Goal: Information Seeking & Learning: Learn about a topic

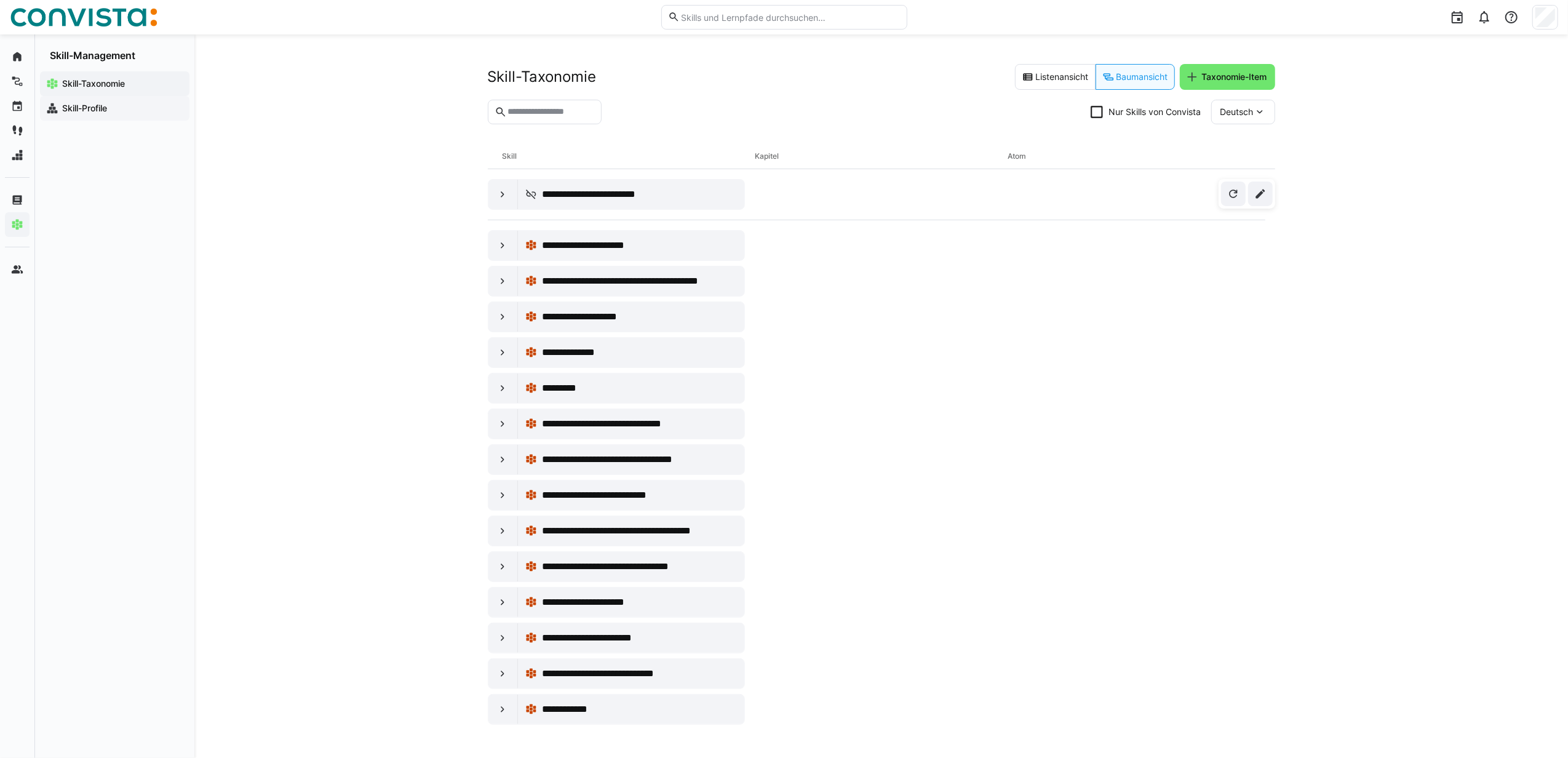
click at [0, 0] on app-navigation-label "Skill-Profile" at bounding box center [0, 0] width 0 height 0
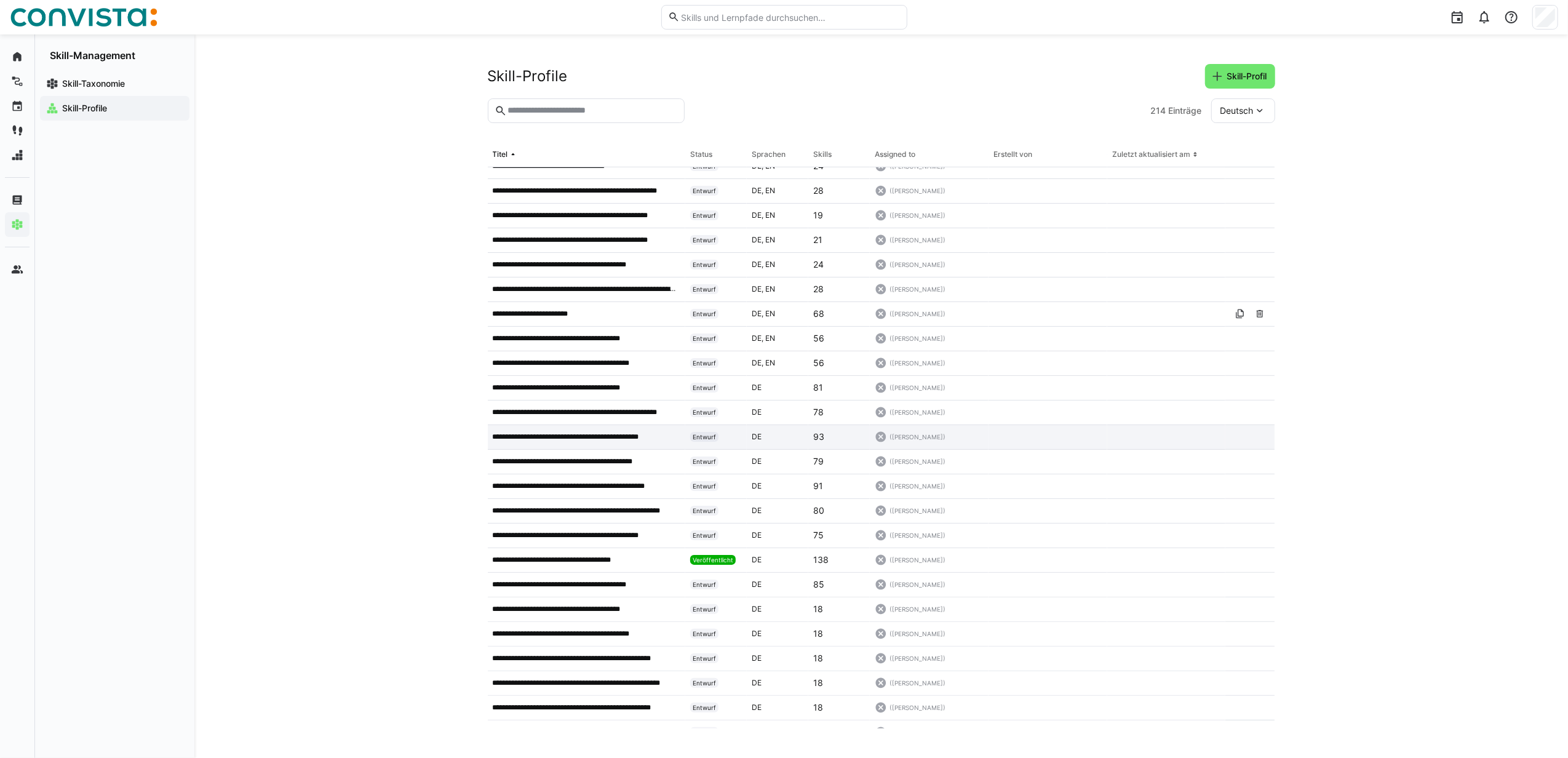
scroll to position [492, 0]
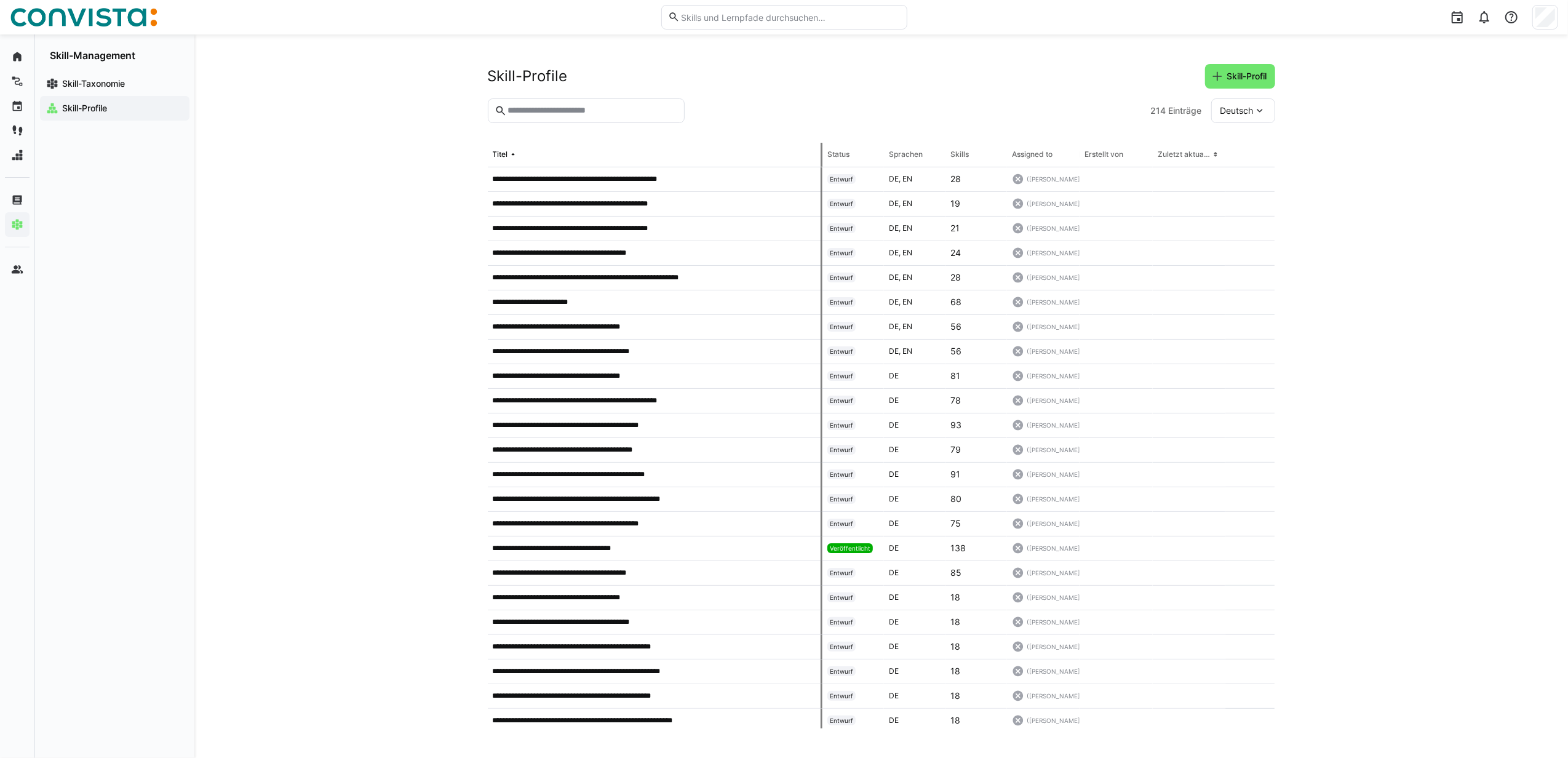
drag, startPoint x: 682, startPoint y: 157, endPoint x: 823, endPoint y: 157, distance: 141.0
click at [0, 0] on tr "Titel Status Sprachen Skills Assigned to Erstellt von Zuletzt aktualisiert am" at bounding box center [0, 0] width 0 height 0
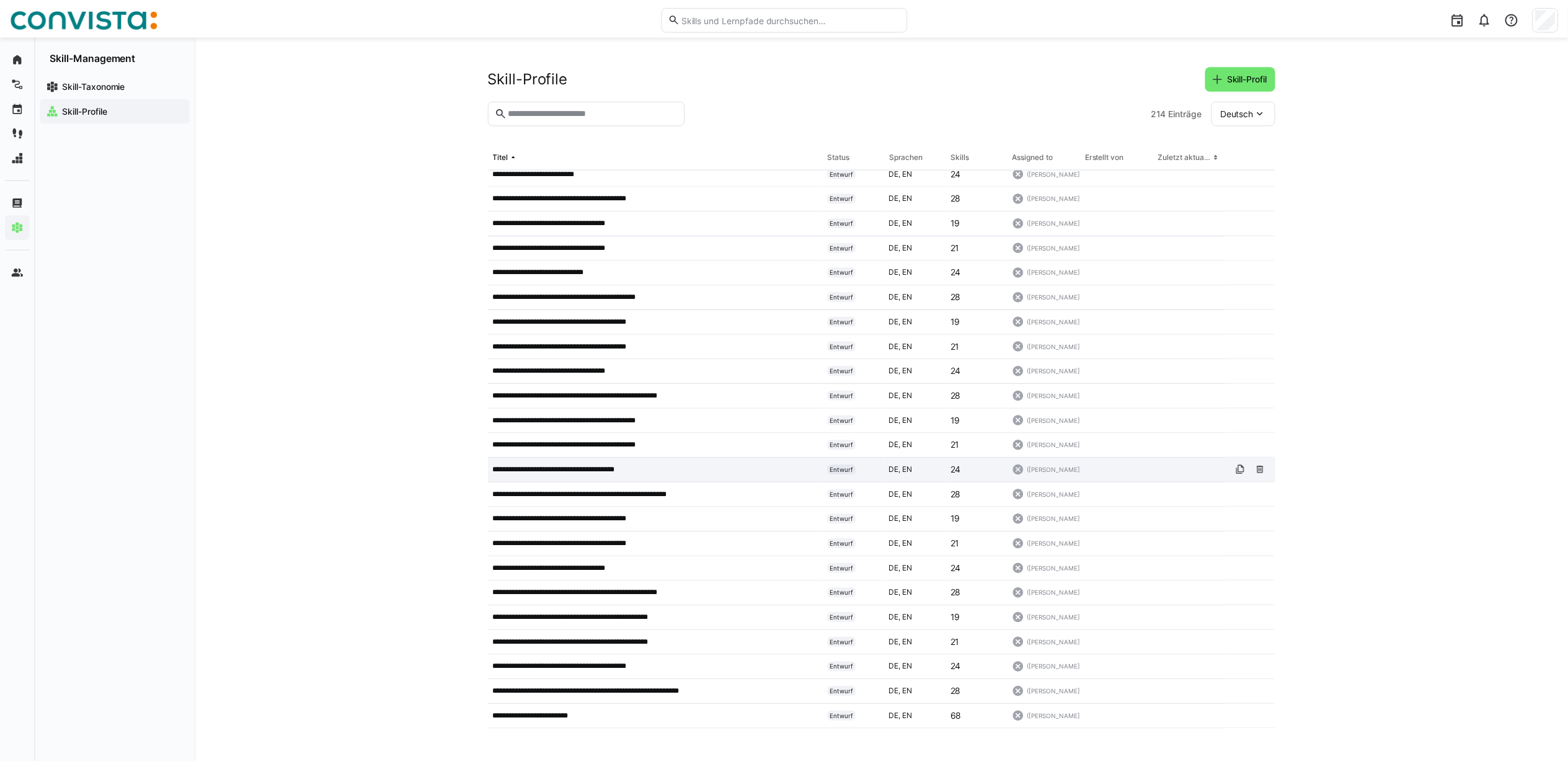
scroll to position [0, 0]
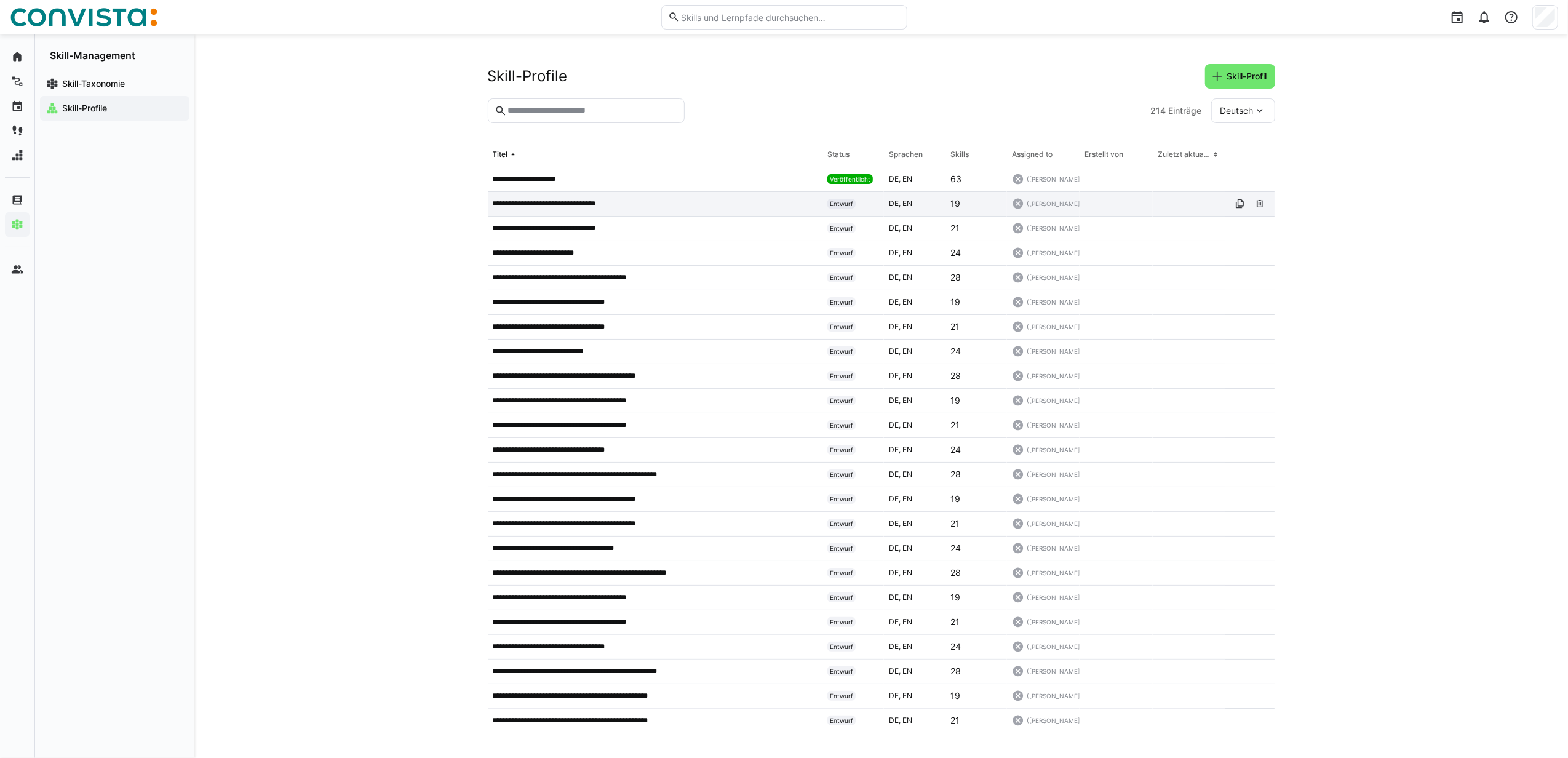
click at [641, 204] on app-table-first-column "**********" at bounding box center [655, 203] width 325 height 10
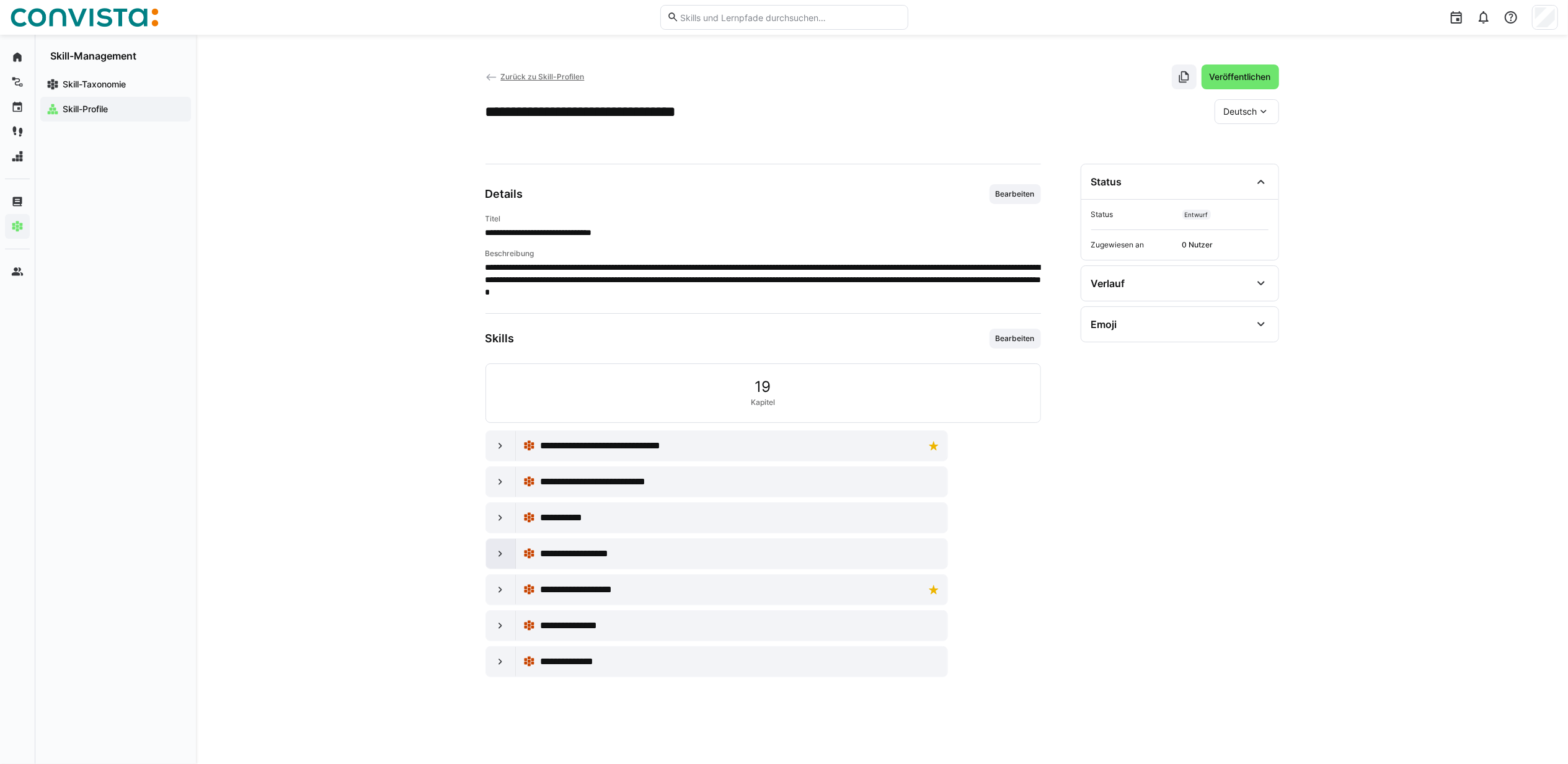
click at [494, 560] on eds-icon at bounding box center [500, 553] width 12 height 12
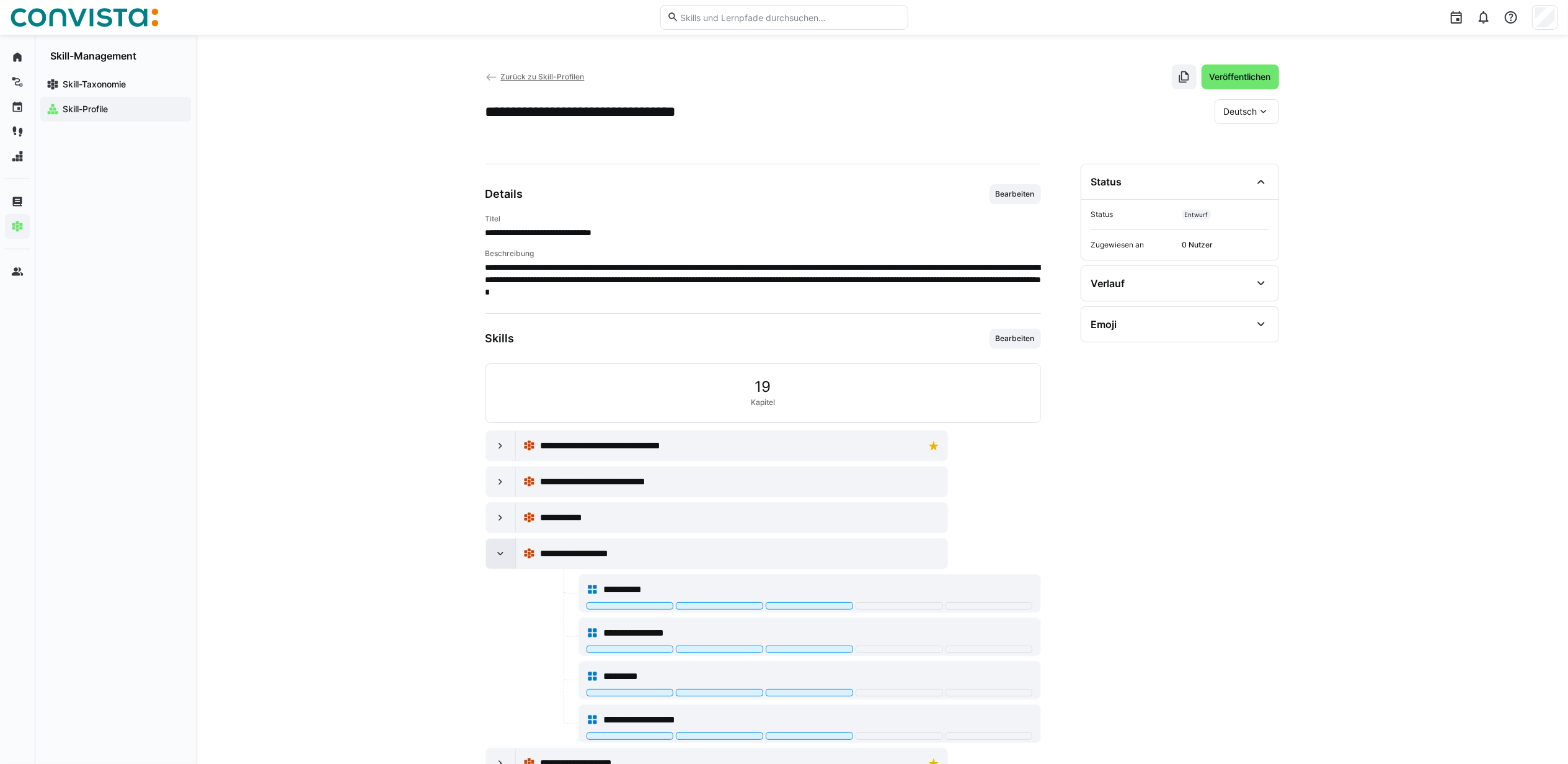
click at [496, 560] on eds-icon at bounding box center [500, 553] width 12 height 12
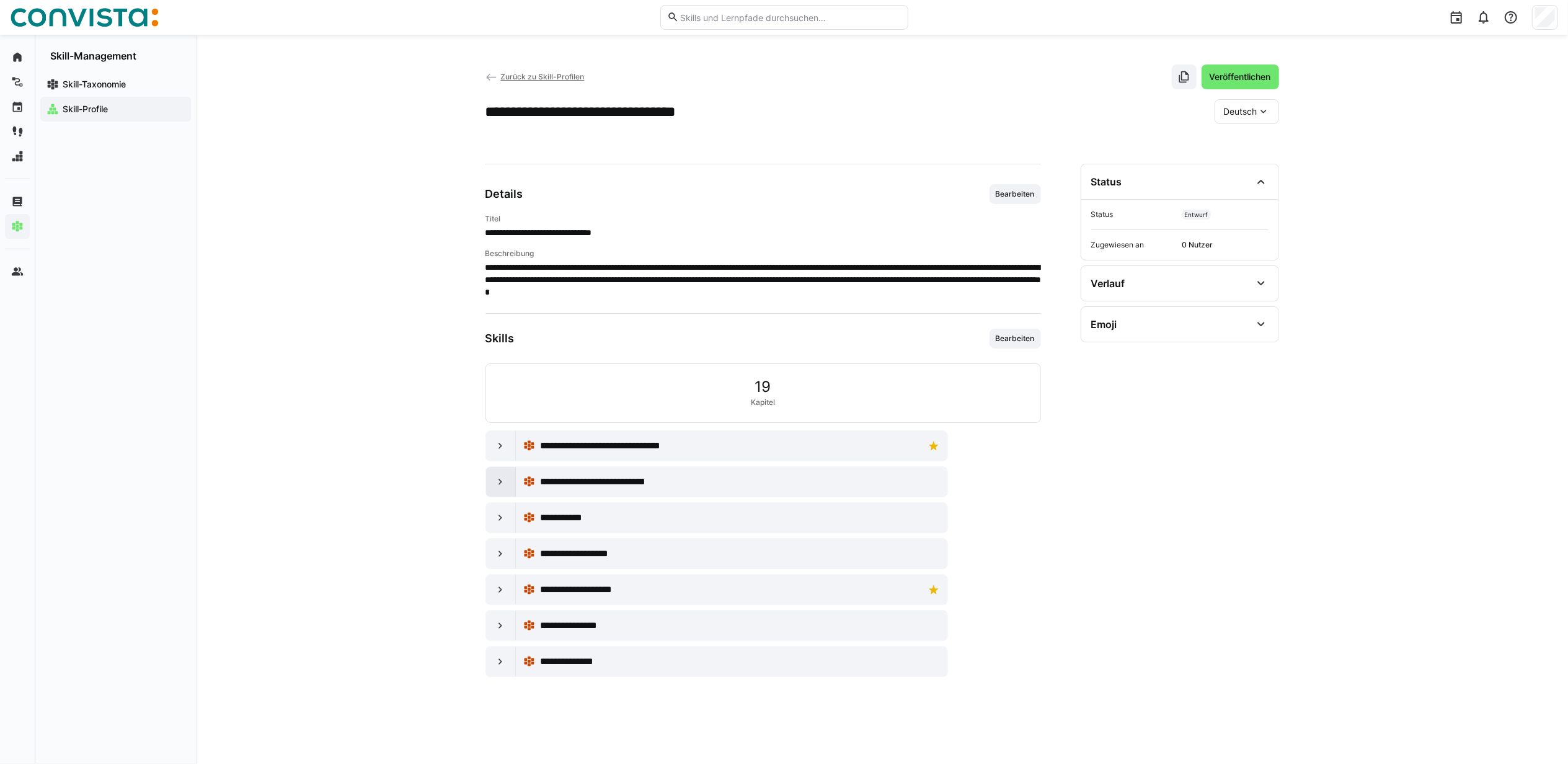
click at [492, 487] on div at bounding box center [501, 481] width 30 height 30
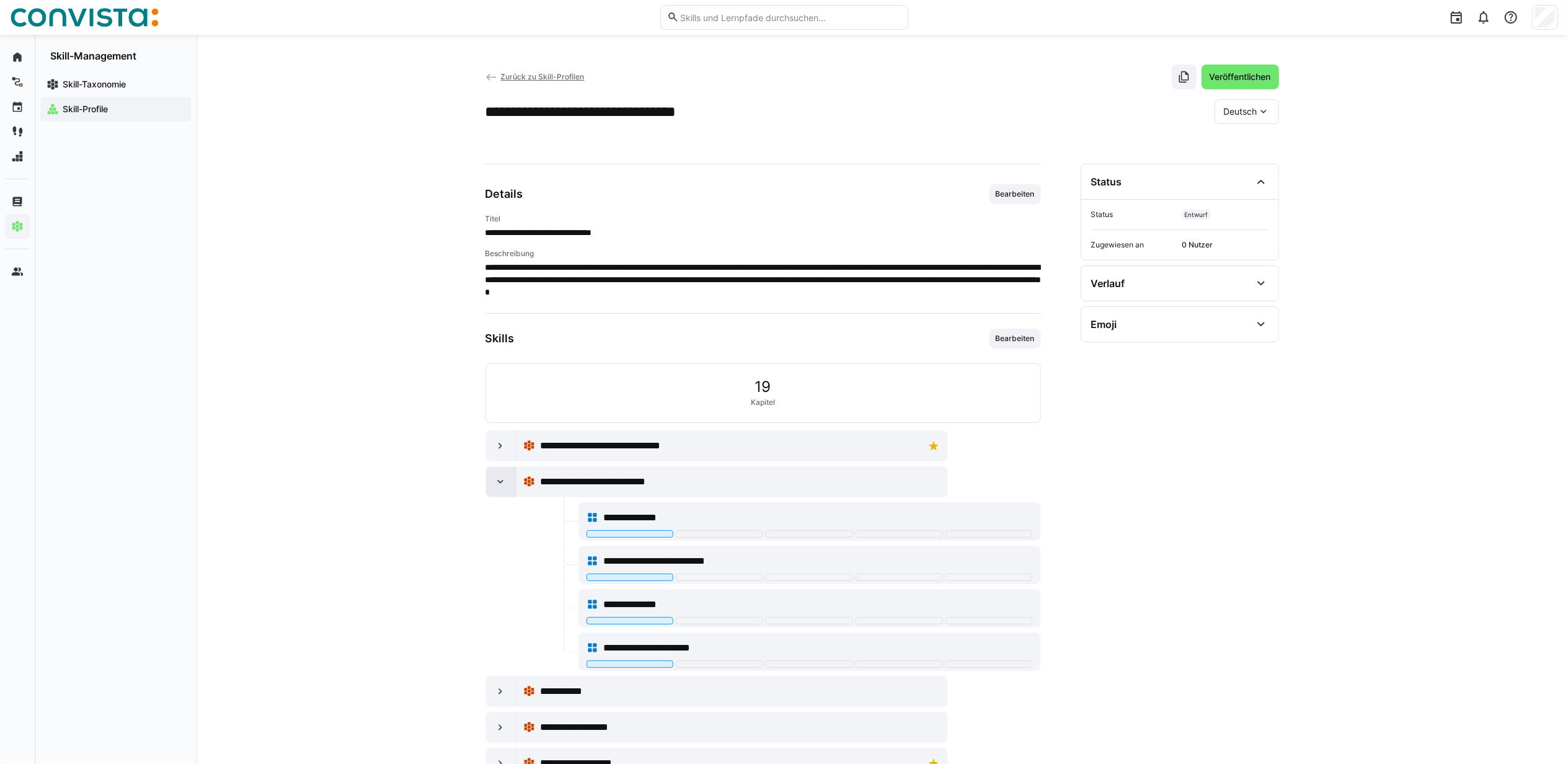
click at [492, 487] on div at bounding box center [501, 481] width 30 height 30
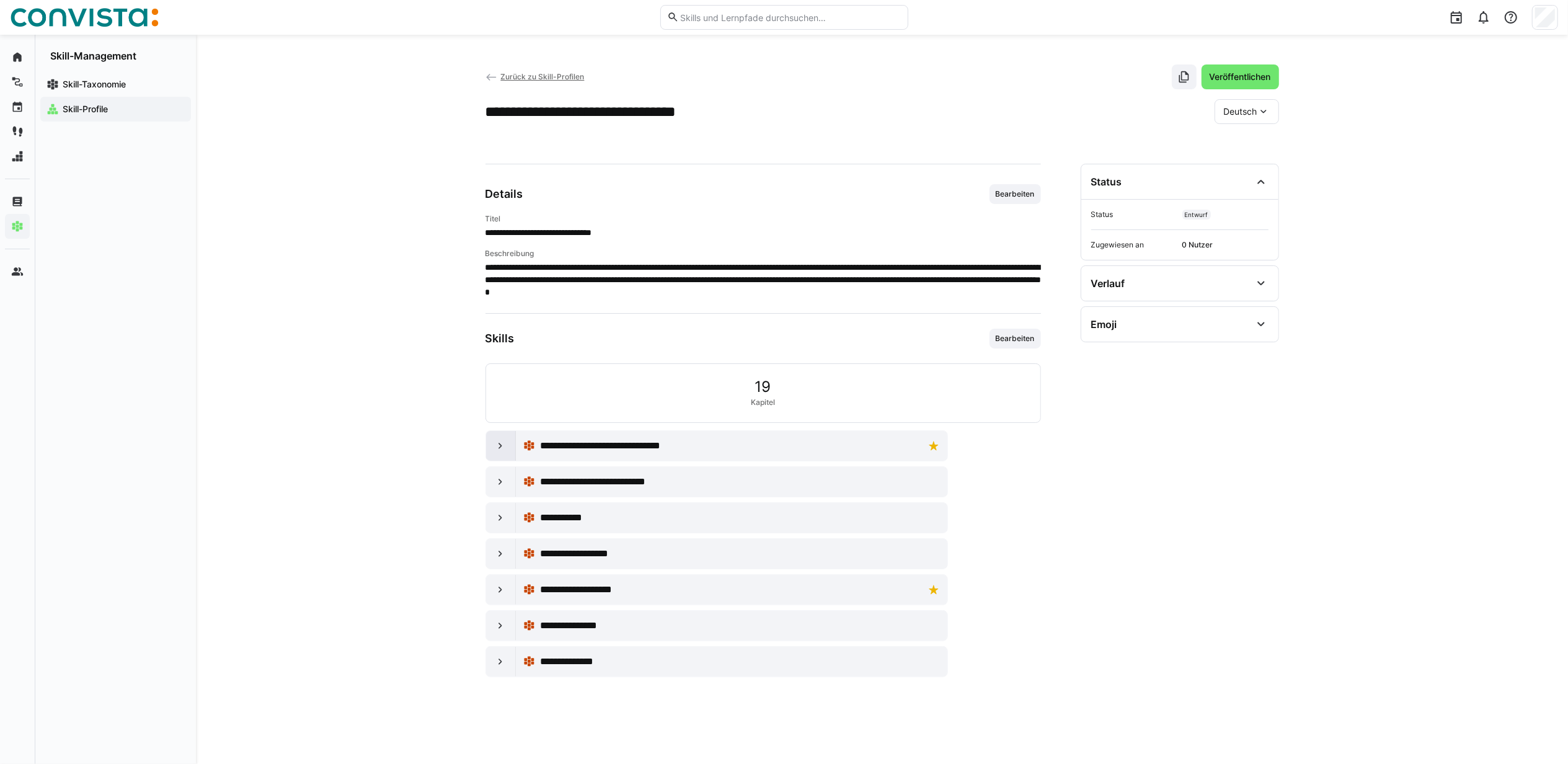
click at [497, 445] on eds-icon at bounding box center [500, 446] width 12 height 12
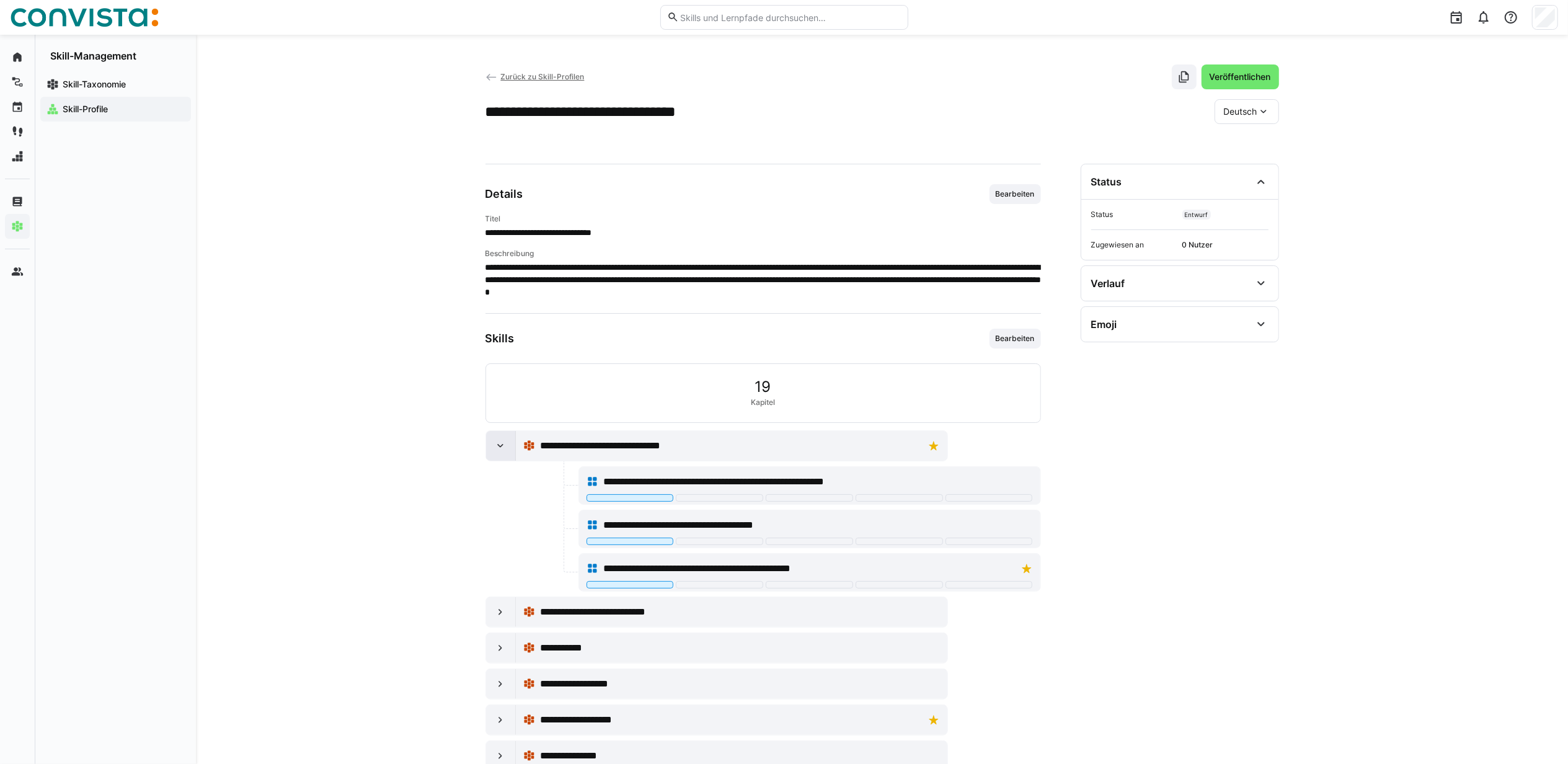
click at [497, 445] on eds-icon at bounding box center [500, 446] width 12 height 12
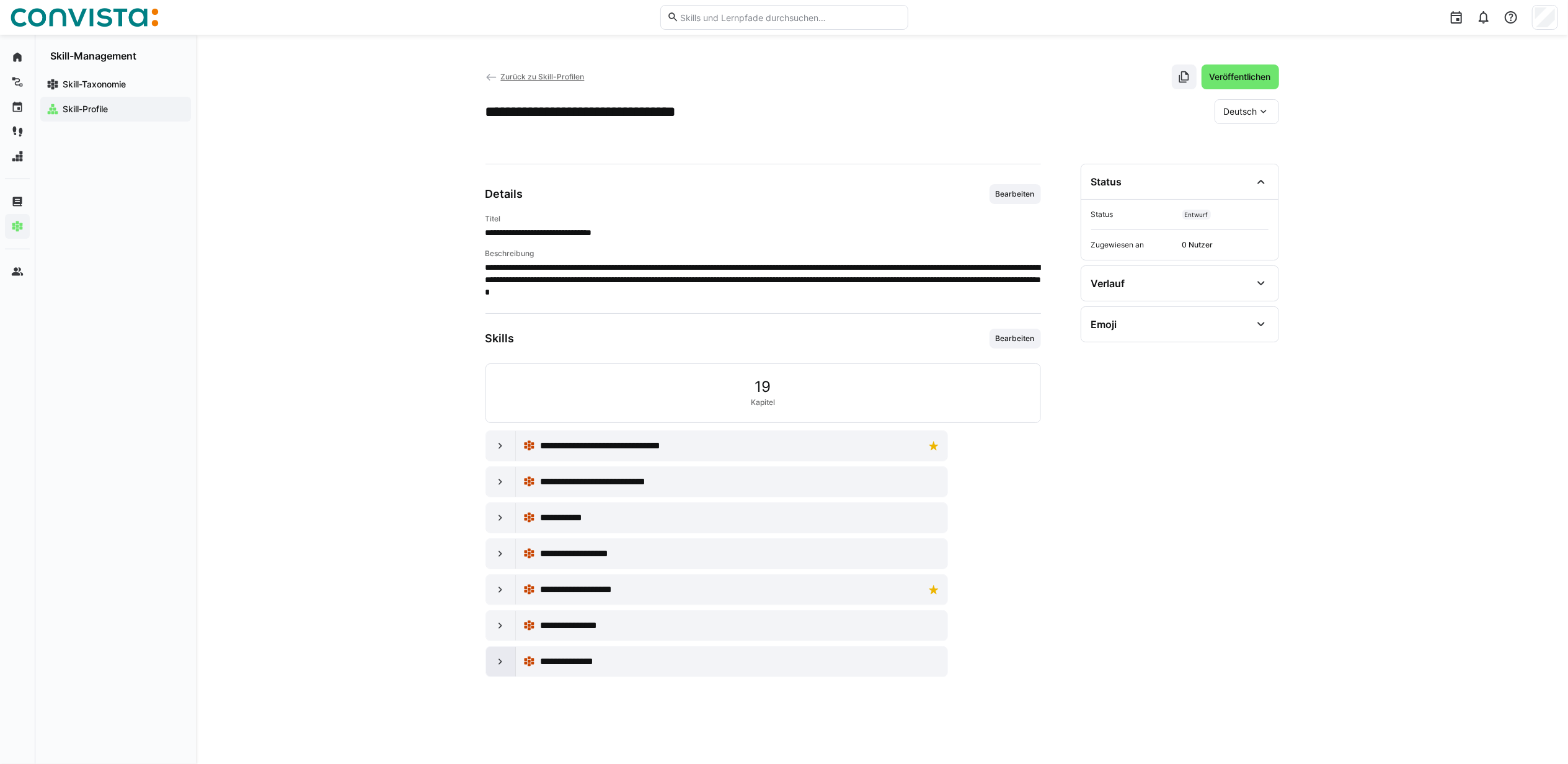
click at [497, 665] on eds-icon at bounding box center [500, 661] width 12 height 12
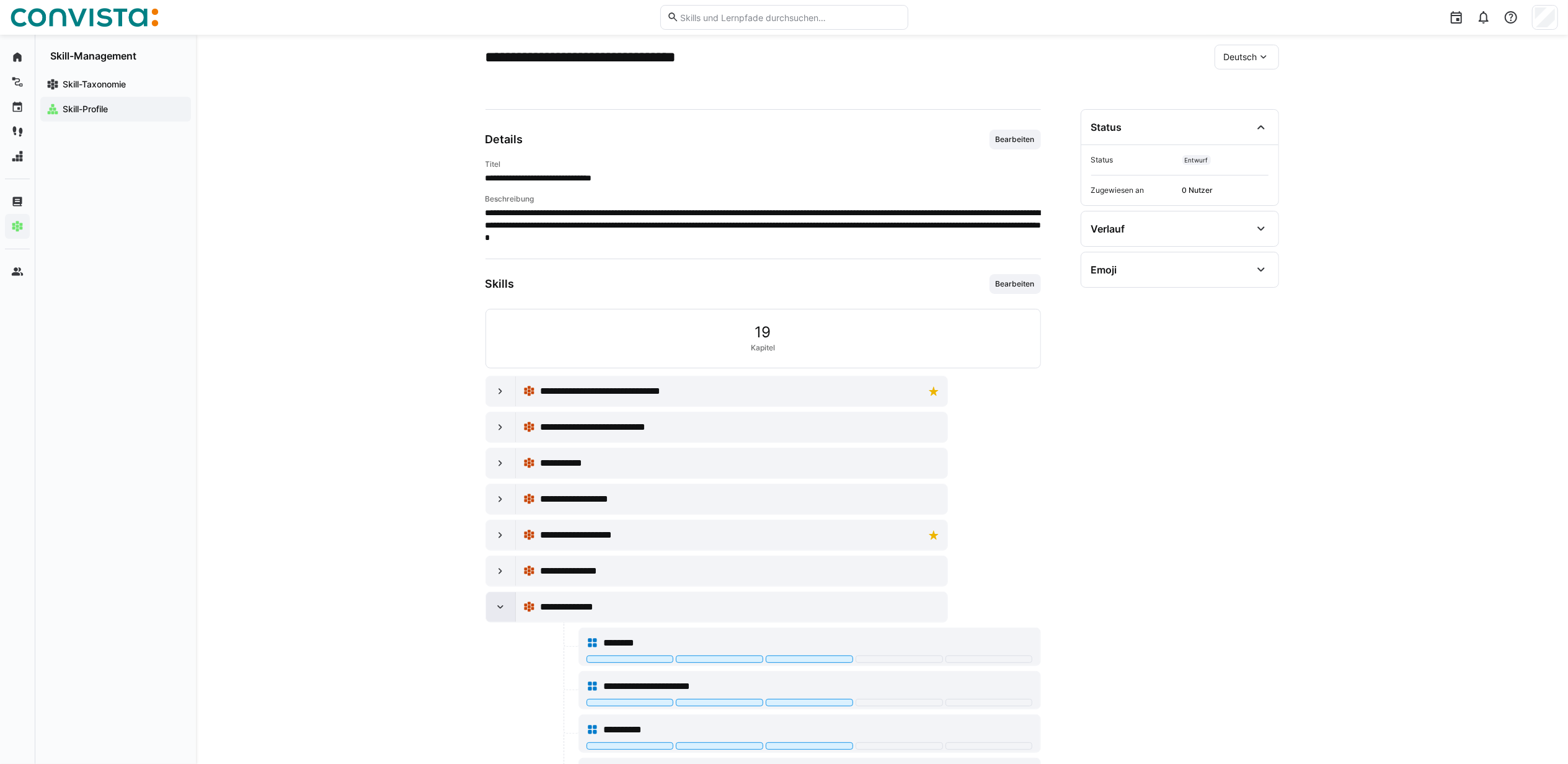
scroll to position [123, 0]
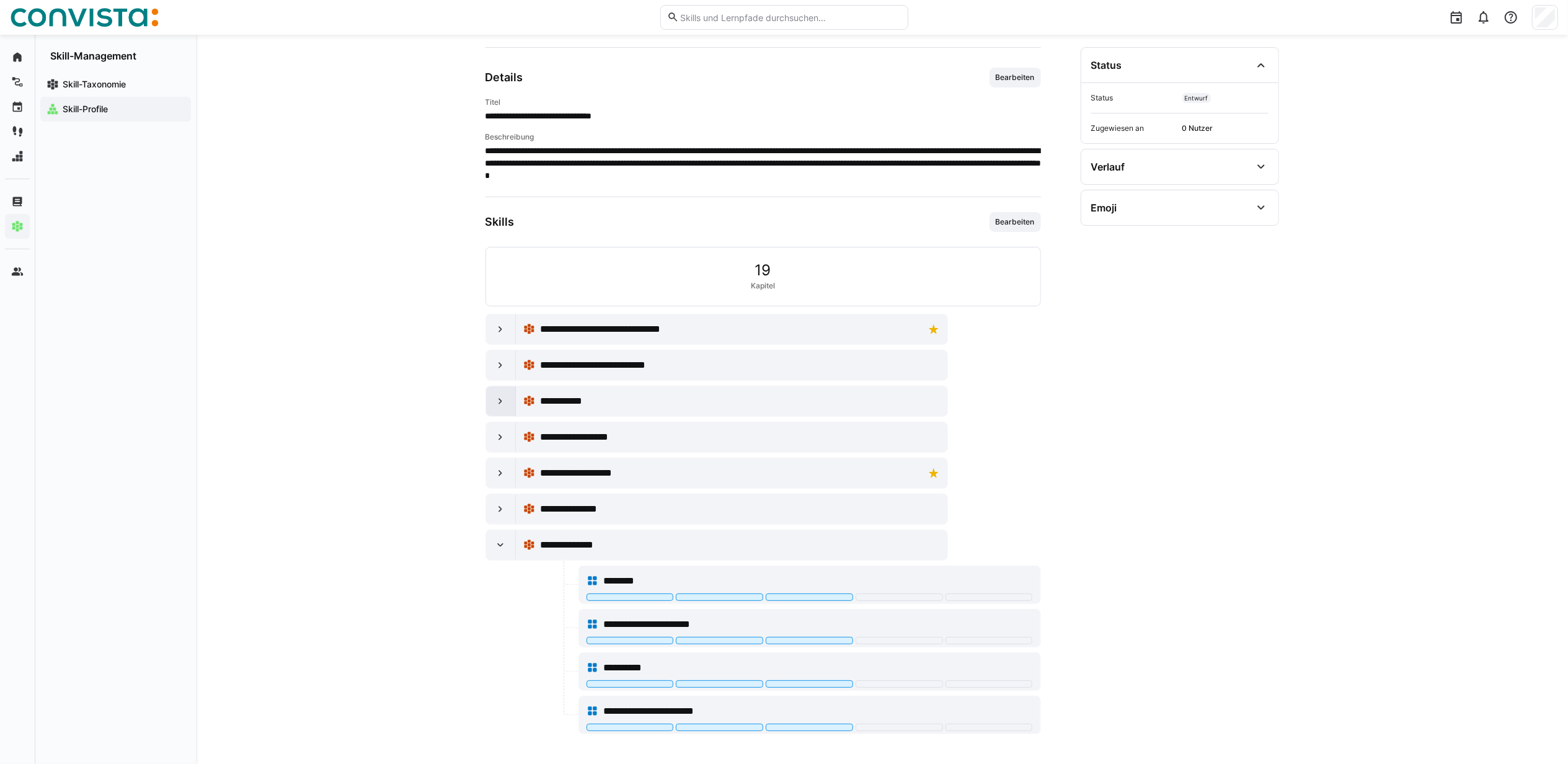
click at [502, 530] on div at bounding box center [501, 544] width 30 height 30
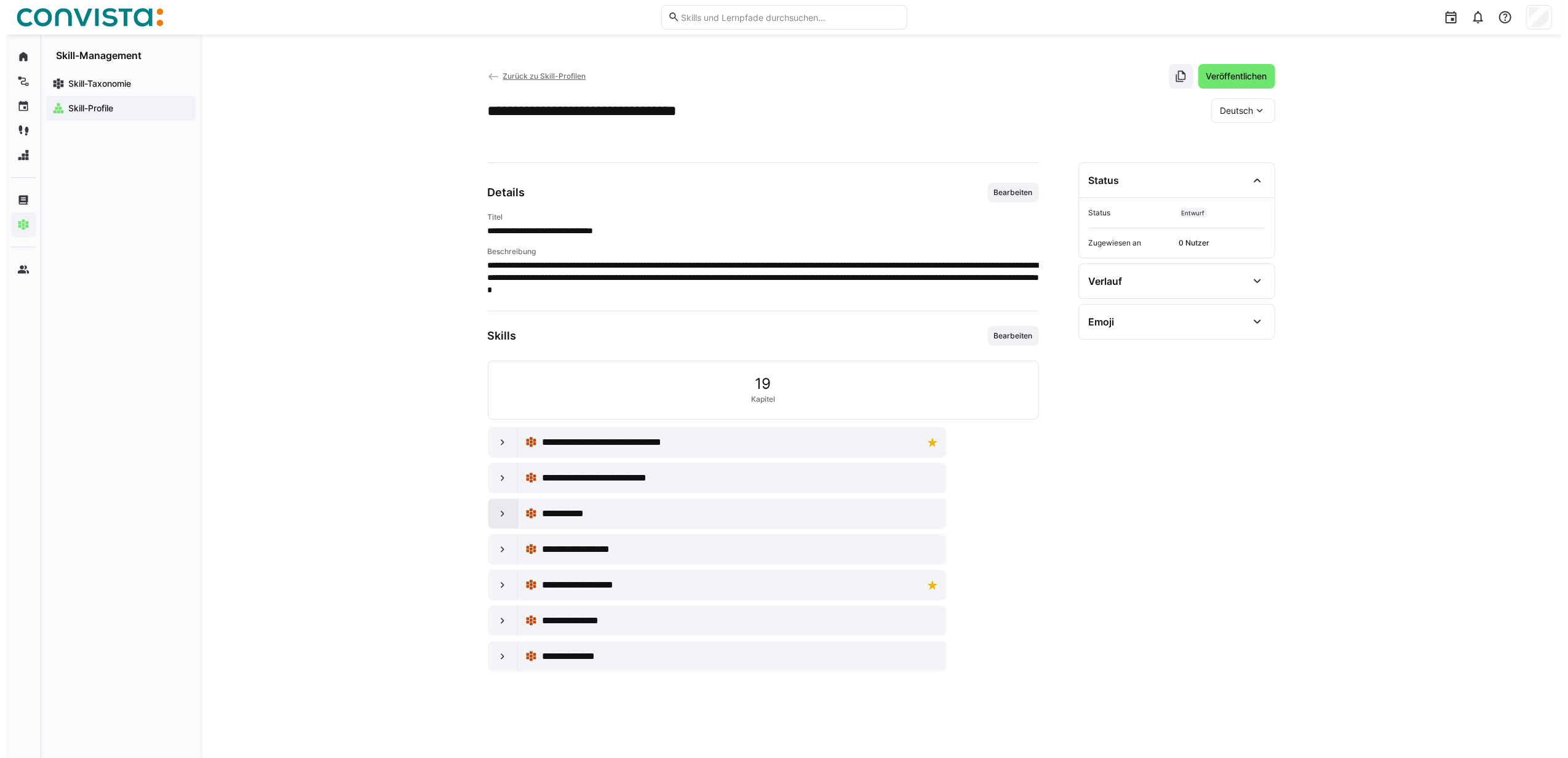
scroll to position [0, 0]
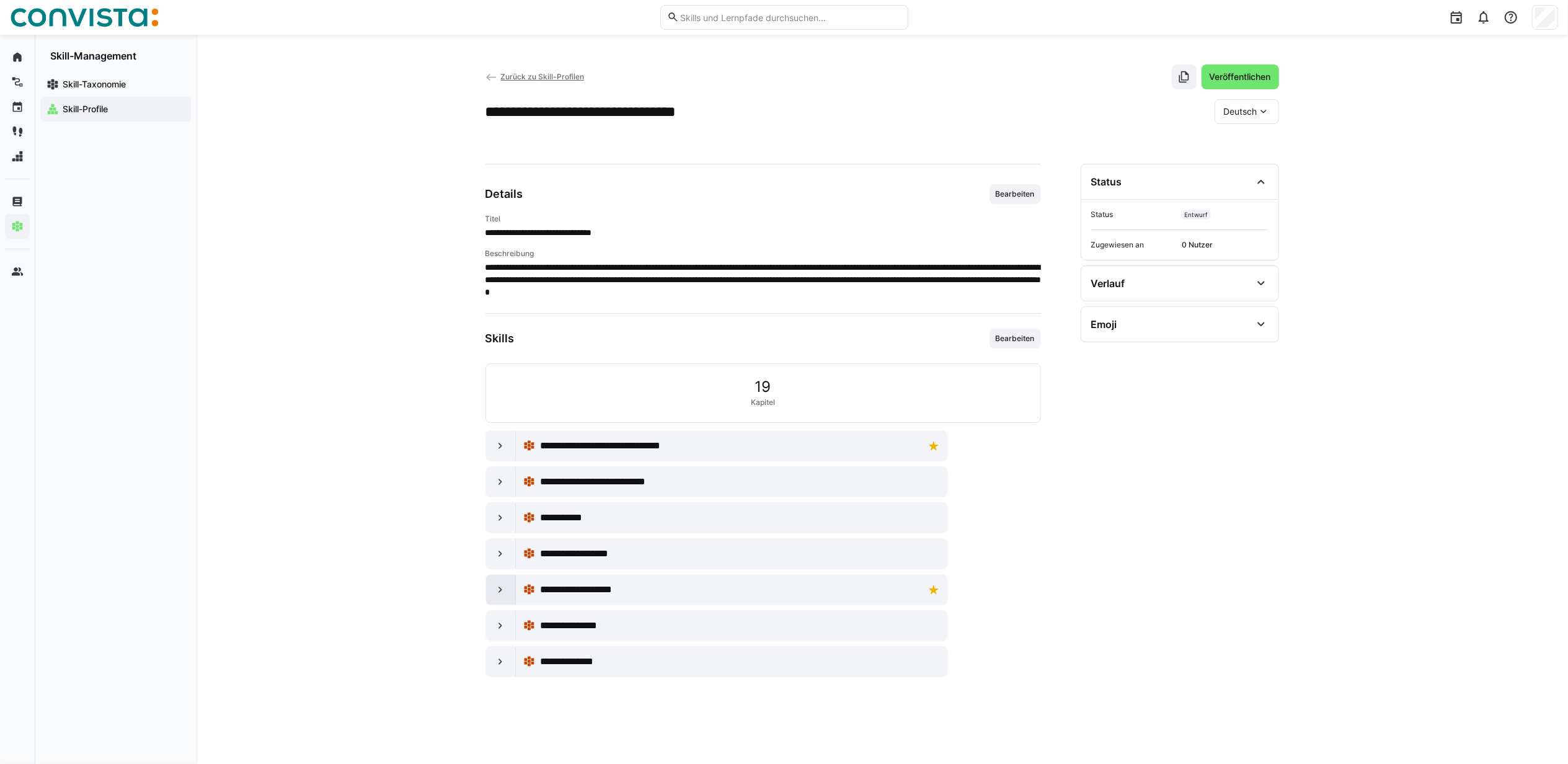
click at [503, 596] on eds-icon at bounding box center [500, 589] width 12 height 12
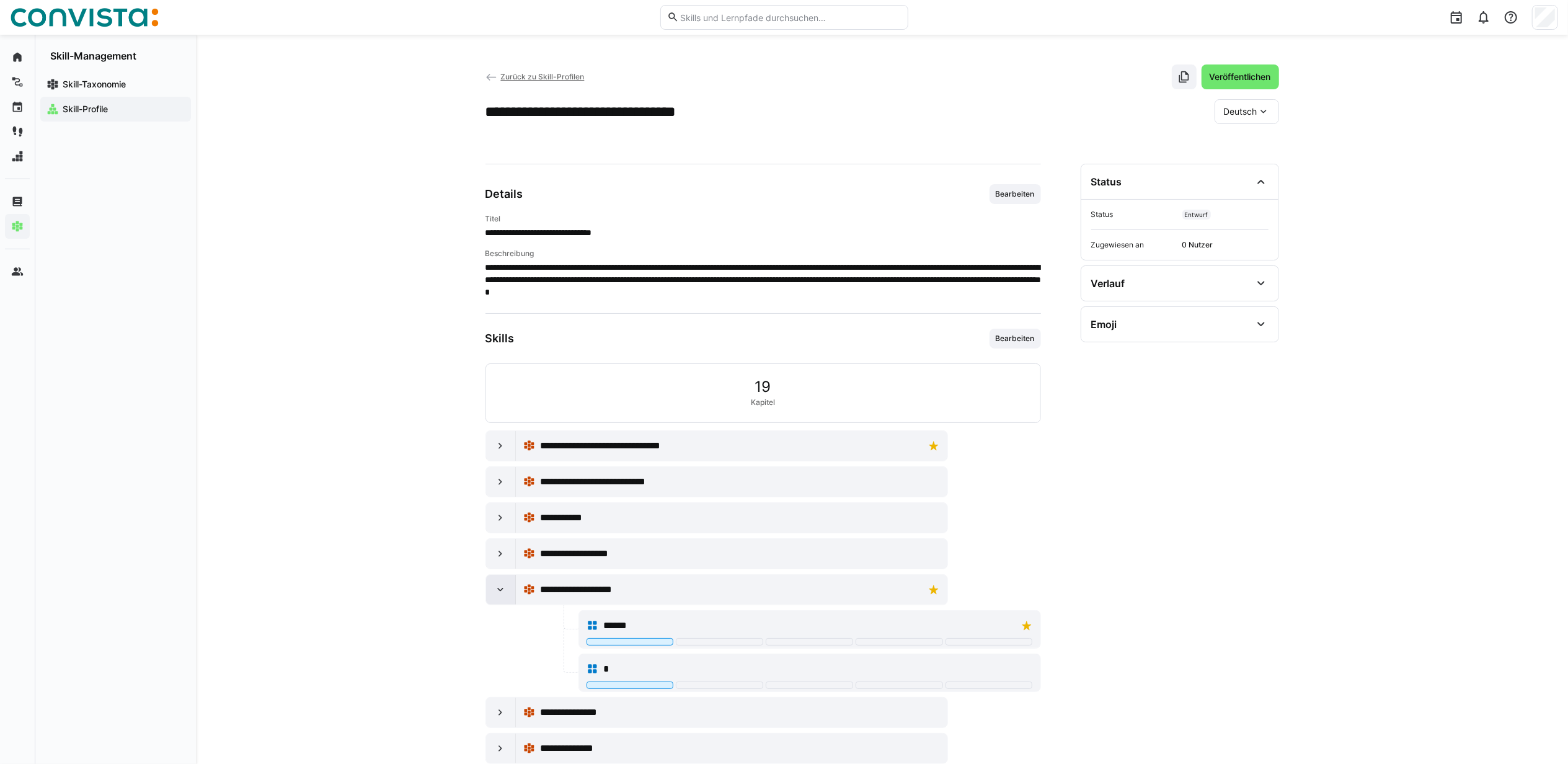
click at [503, 596] on eds-icon at bounding box center [500, 589] width 12 height 12
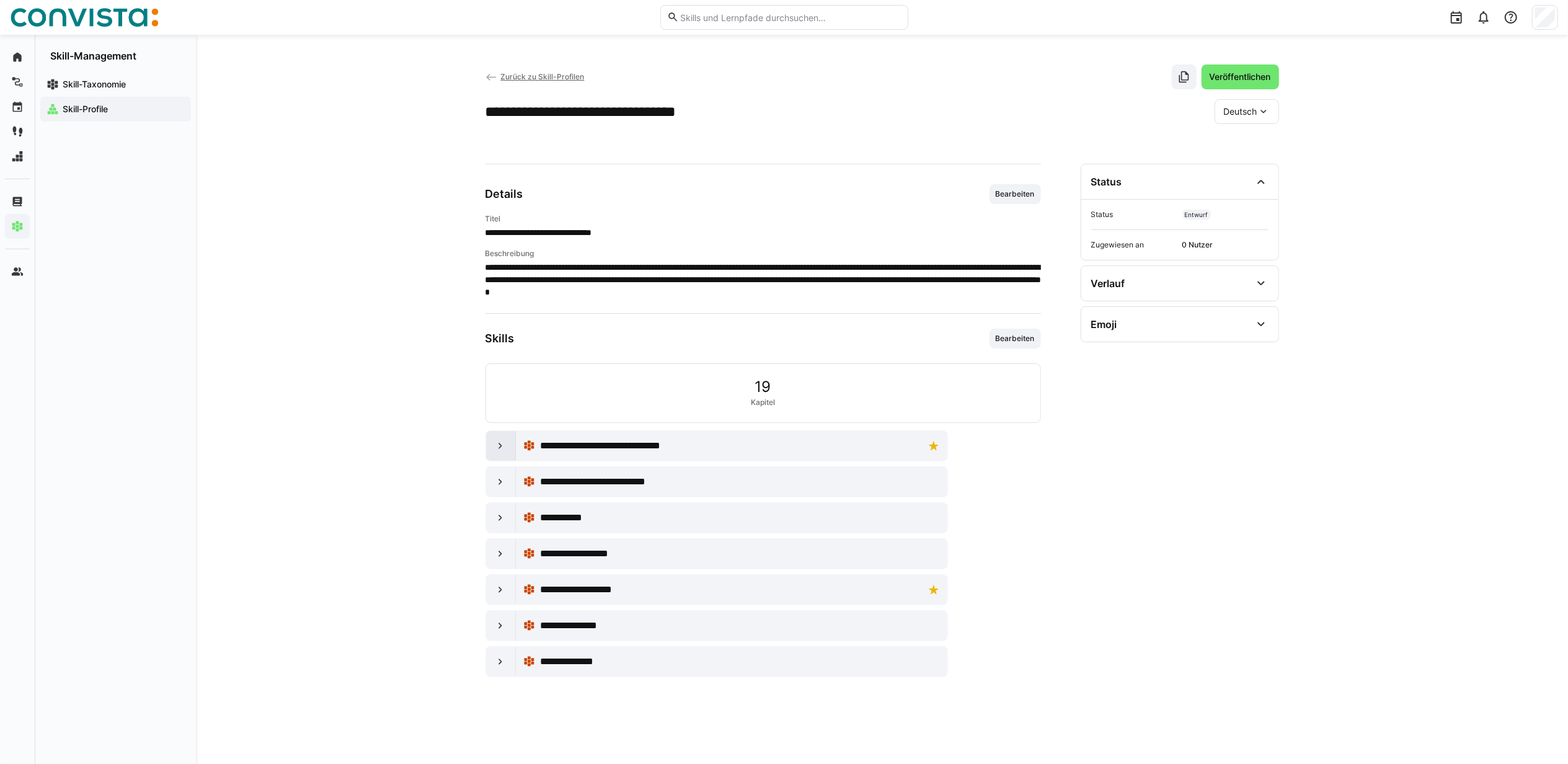
click at [504, 449] on eds-icon at bounding box center [500, 446] width 12 height 12
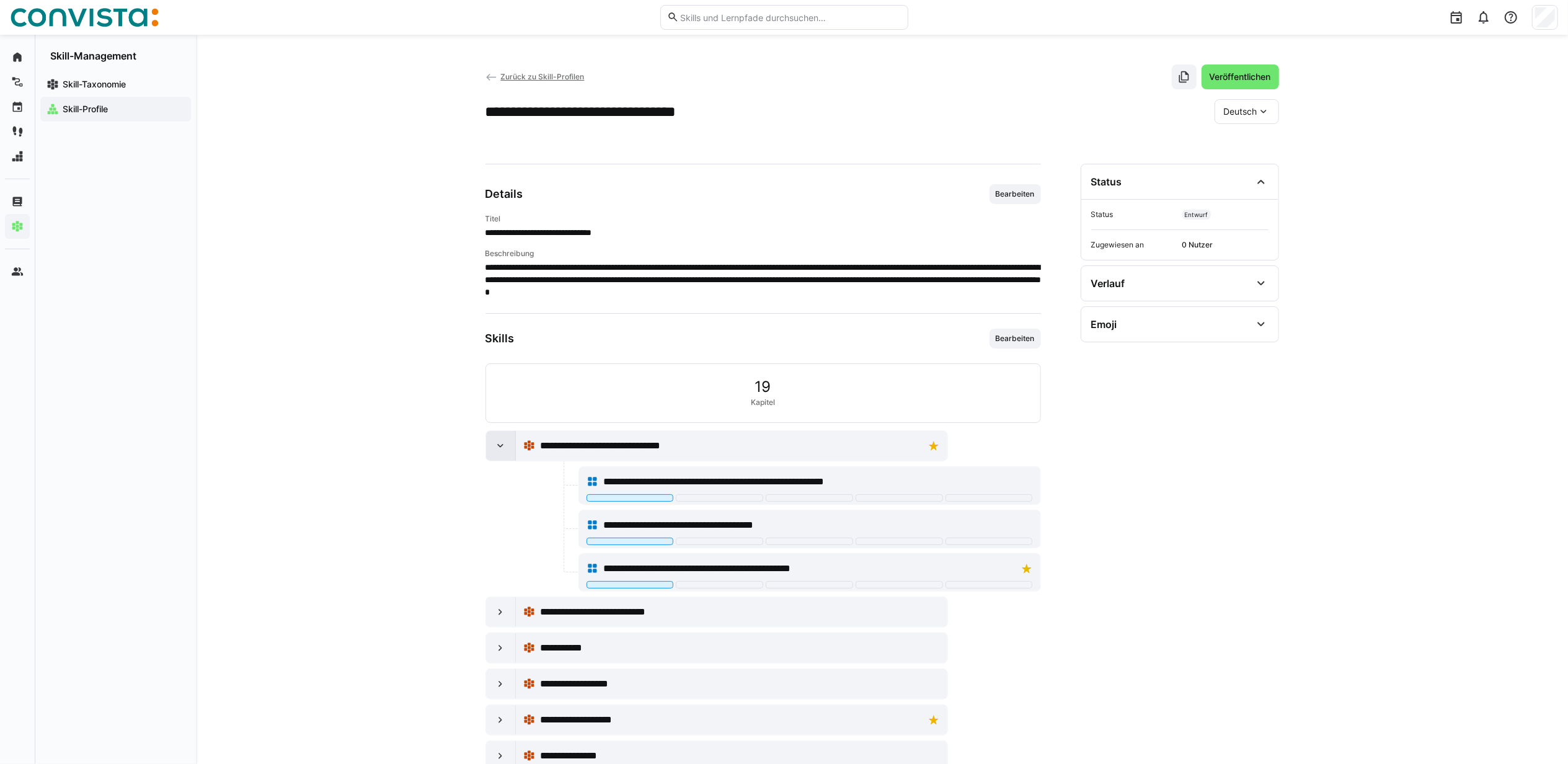
click at [504, 449] on eds-icon at bounding box center [500, 446] width 12 height 12
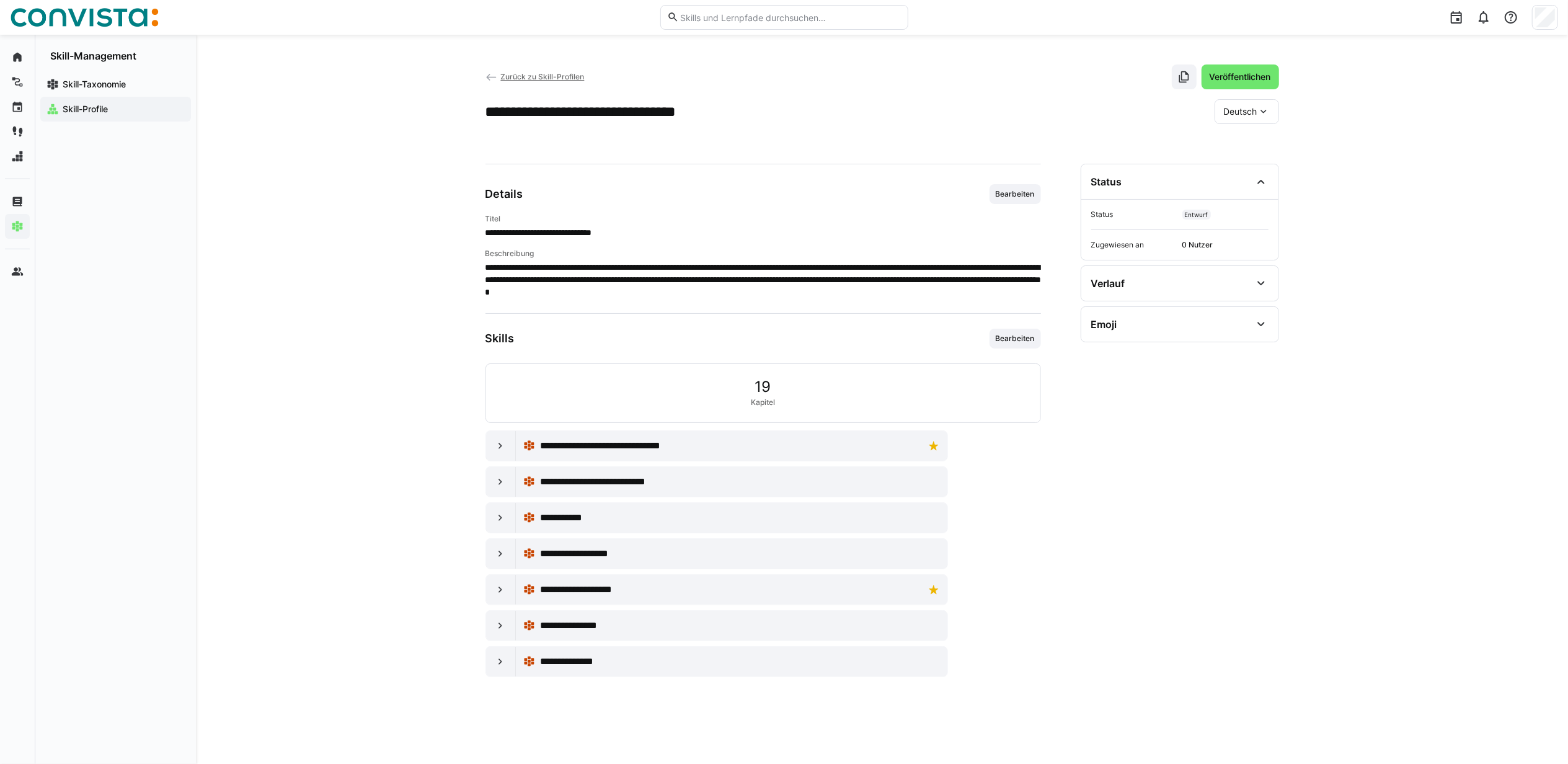
click at [539, 75] on span "Zurück zu Skill-Profilen" at bounding box center [542, 76] width 84 height 9
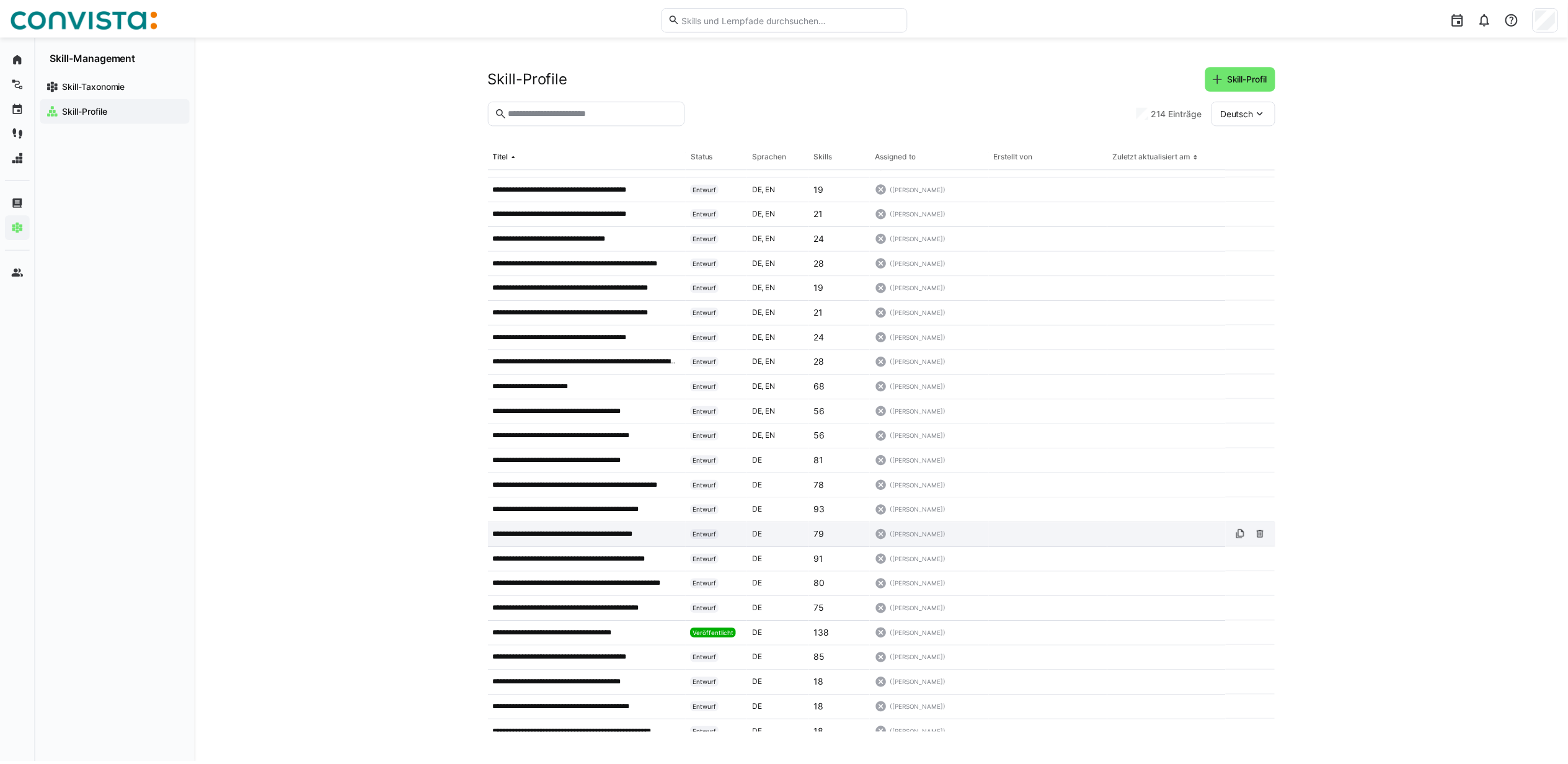
scroll to position [496, 0]
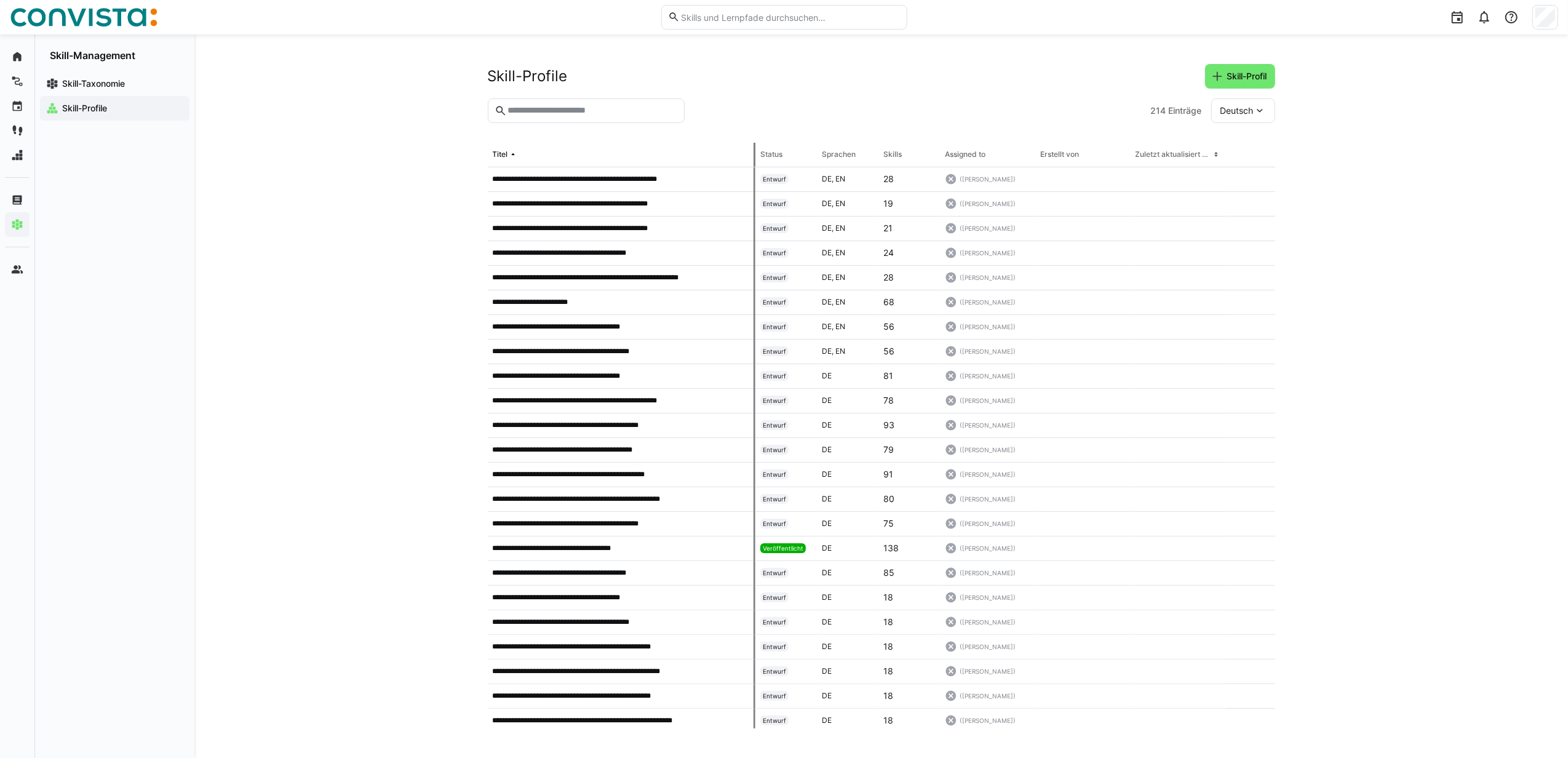
drag, startPoint x: 682, startPoint y: 159, endPoint x: 755, endPoint y: 163, distance: 73.1
click at [0, 0] on tr "Titel Status Sprachen Skills Assigned to Erstellt von Zuletzt aktualisiert am" at bounding box center [0, 0] width 0 height 0
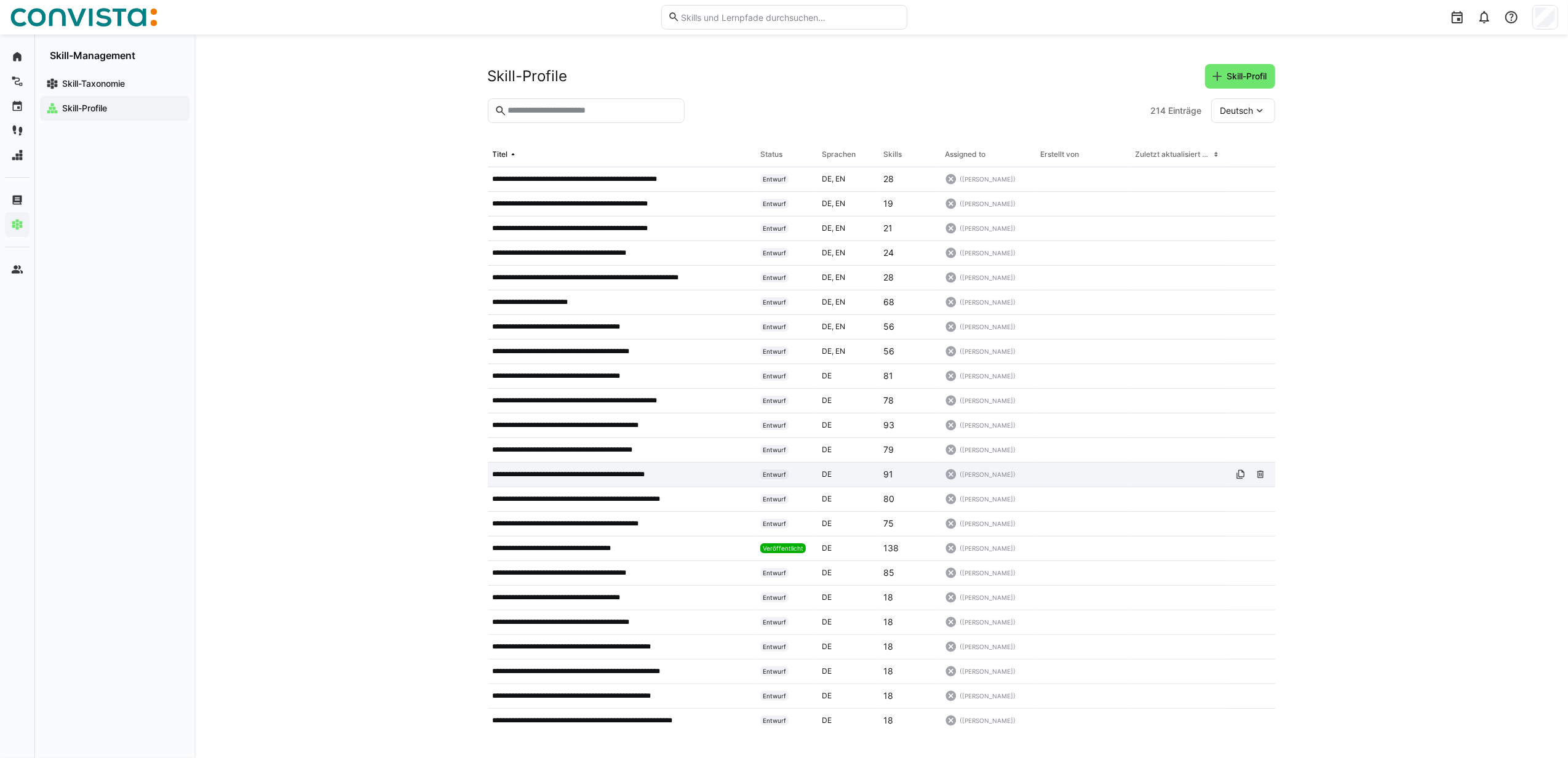
click at [696, 476] on app-table-first-column "**********" at bounding box center [621, 475] width 258 height 10
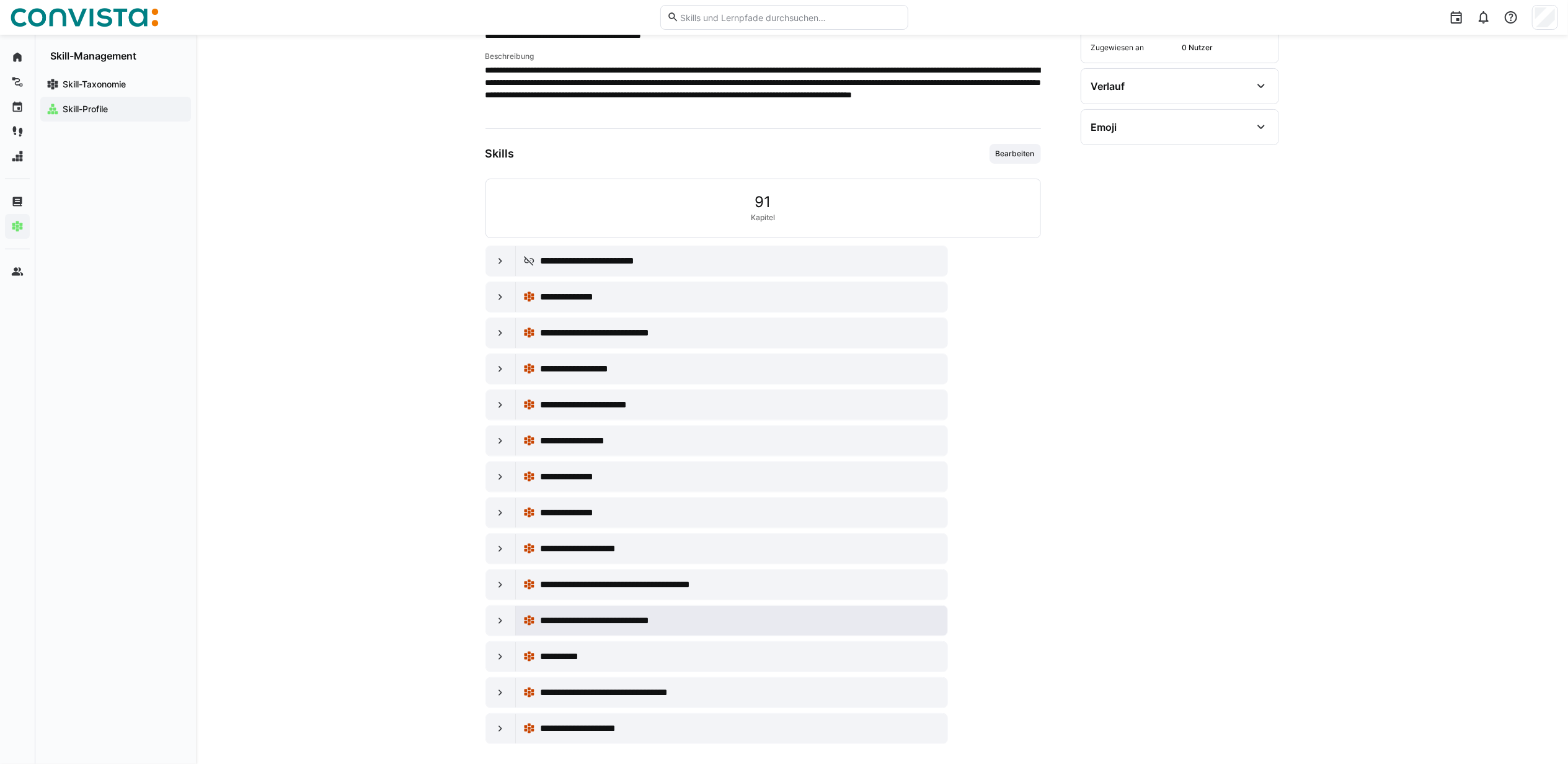
scroll to position [214, 0]
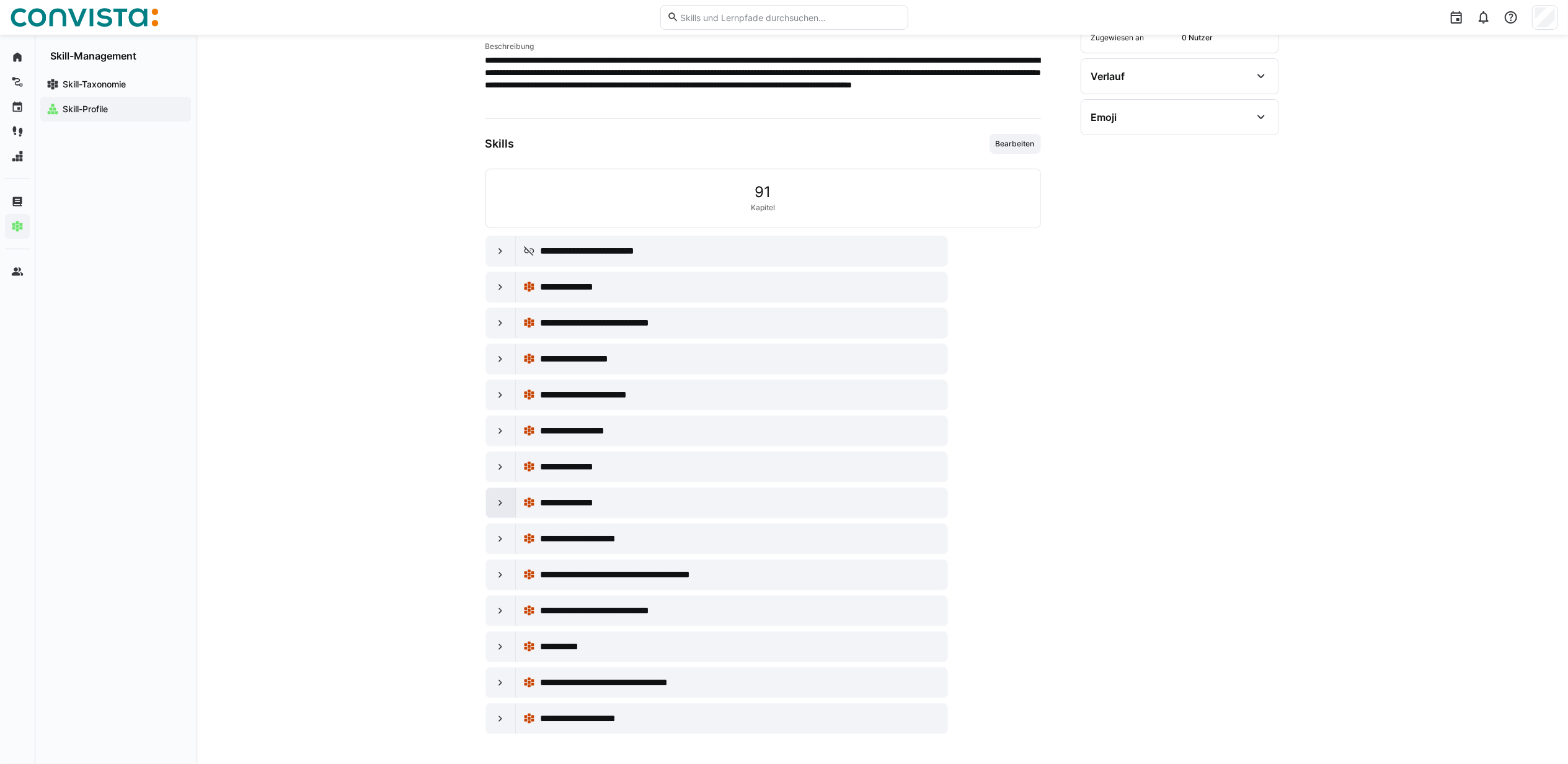
click at [497, 500] on eds-icon at bounding box center [500, 502] width 12 height 12
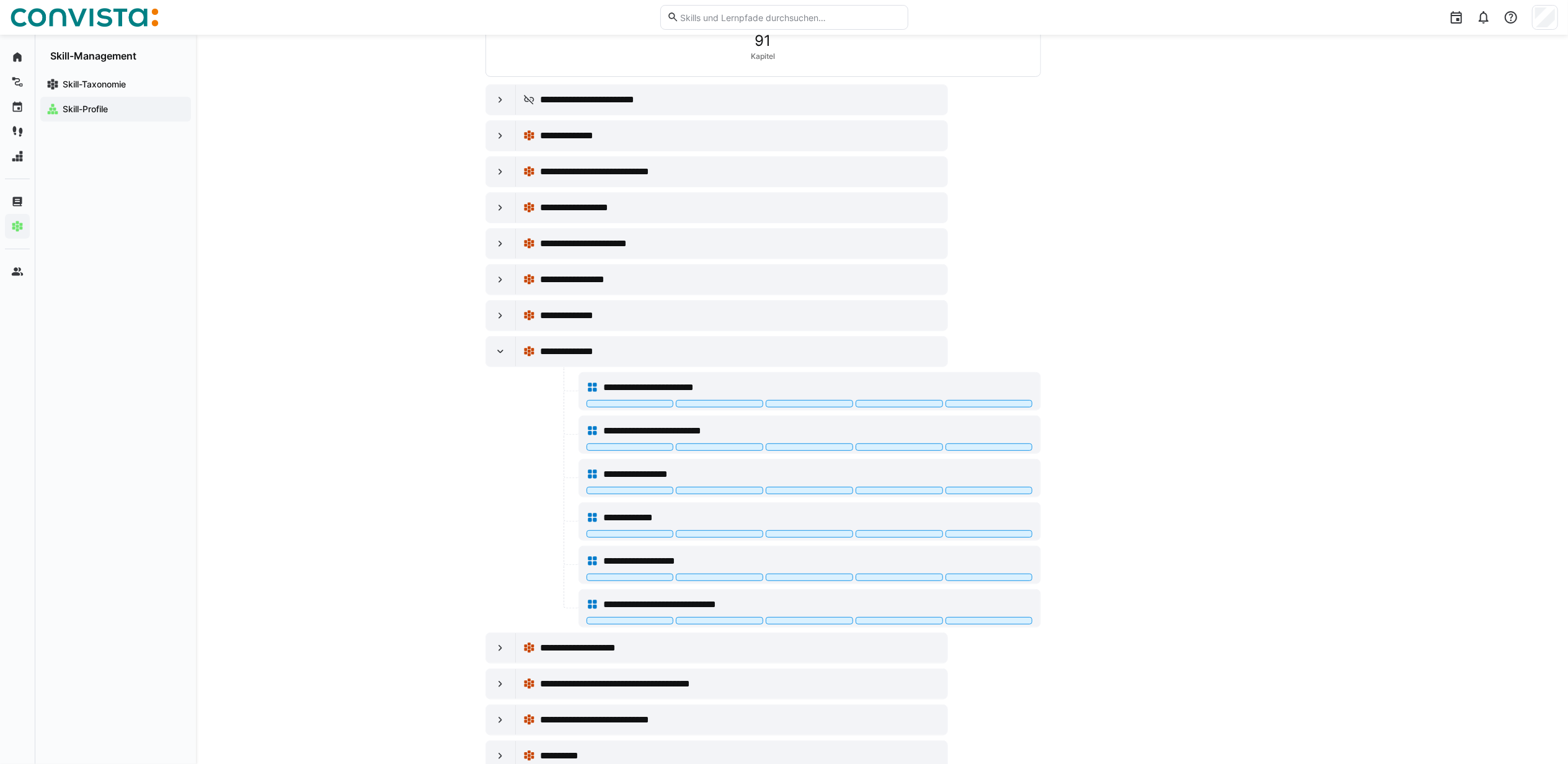
scroll to position [380, 0]
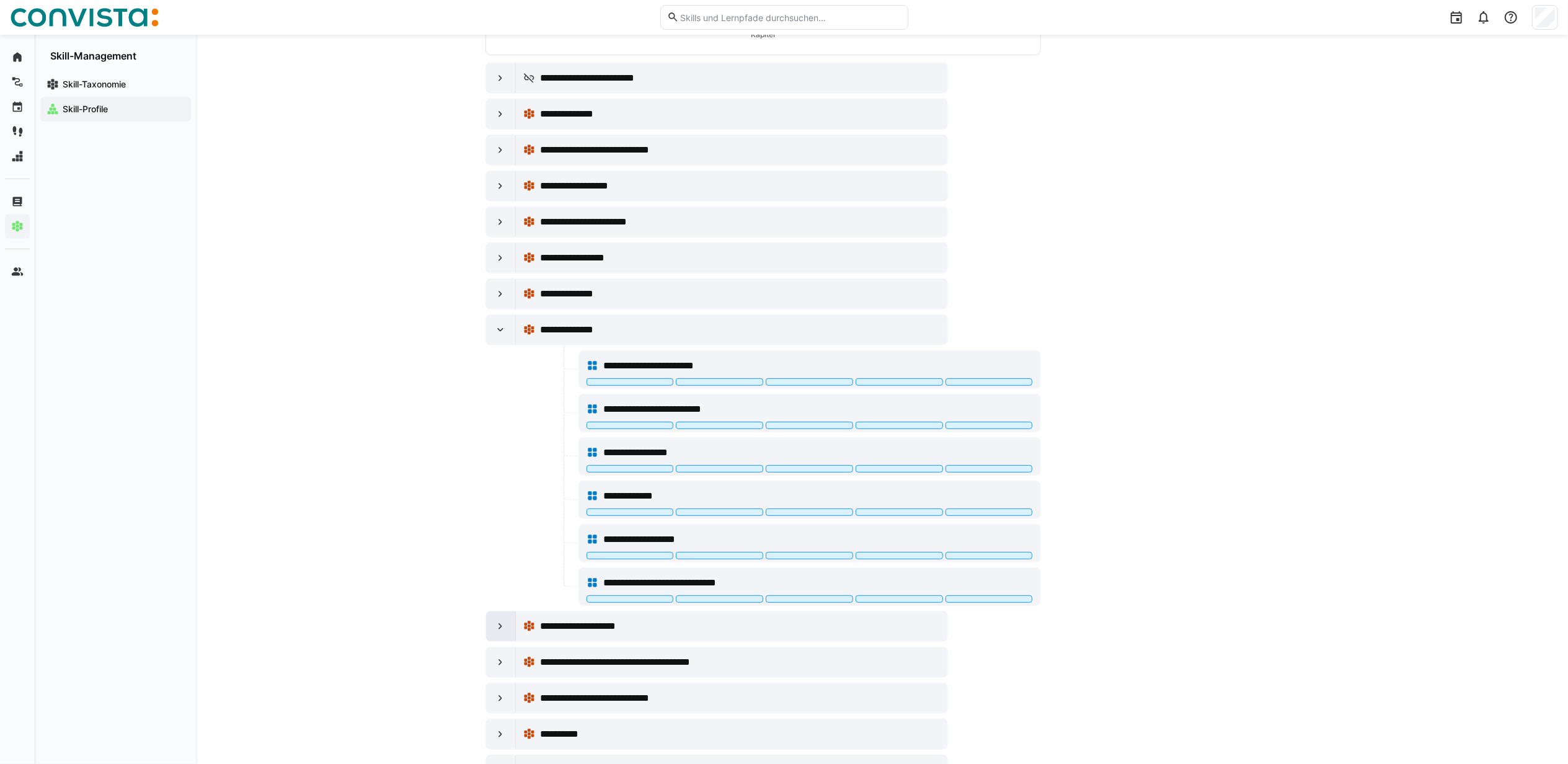
click at [490, 630] on div at bounding box center [501, 626] width 30 height 30
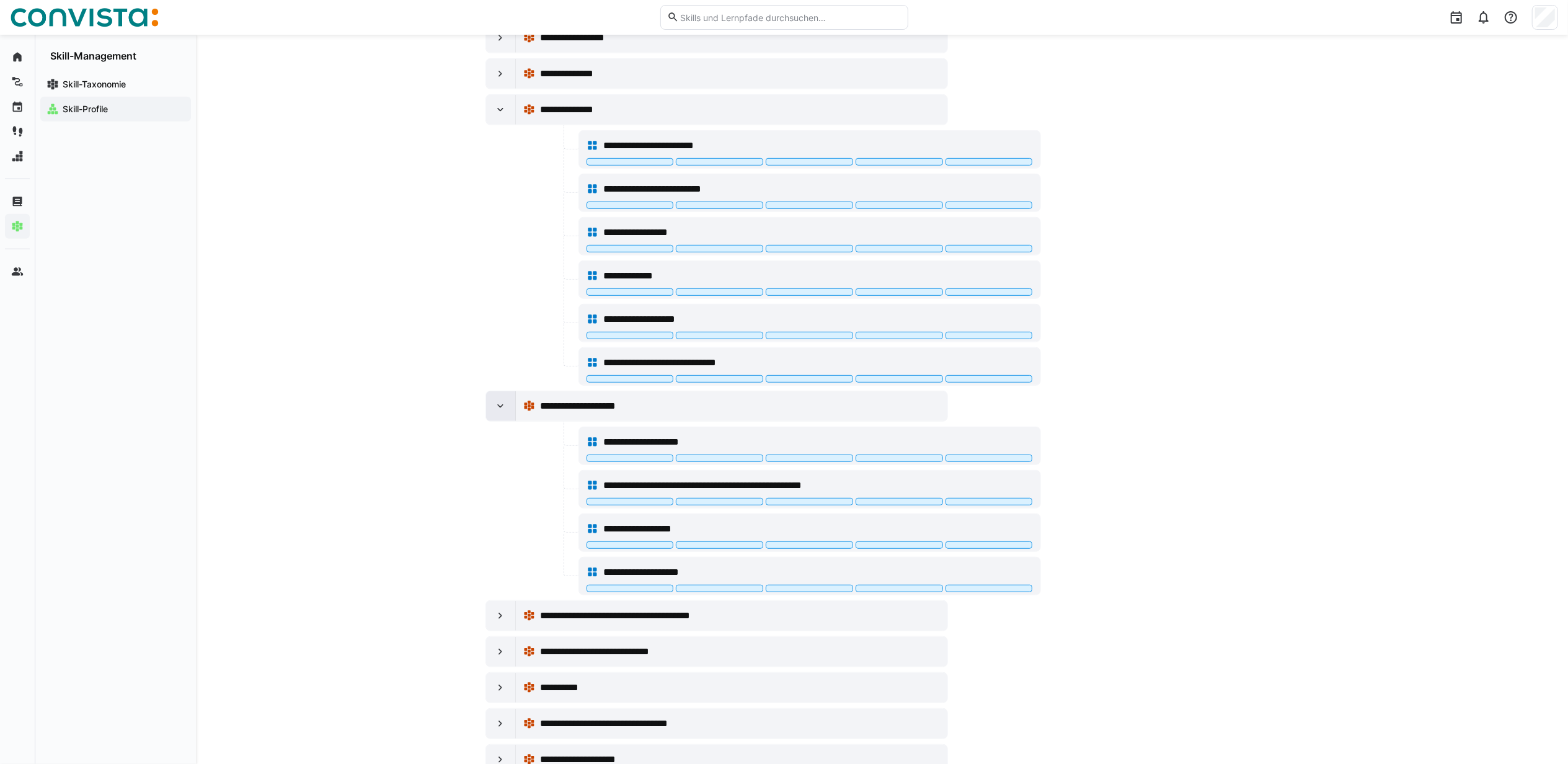
scroll to position [653, 0]
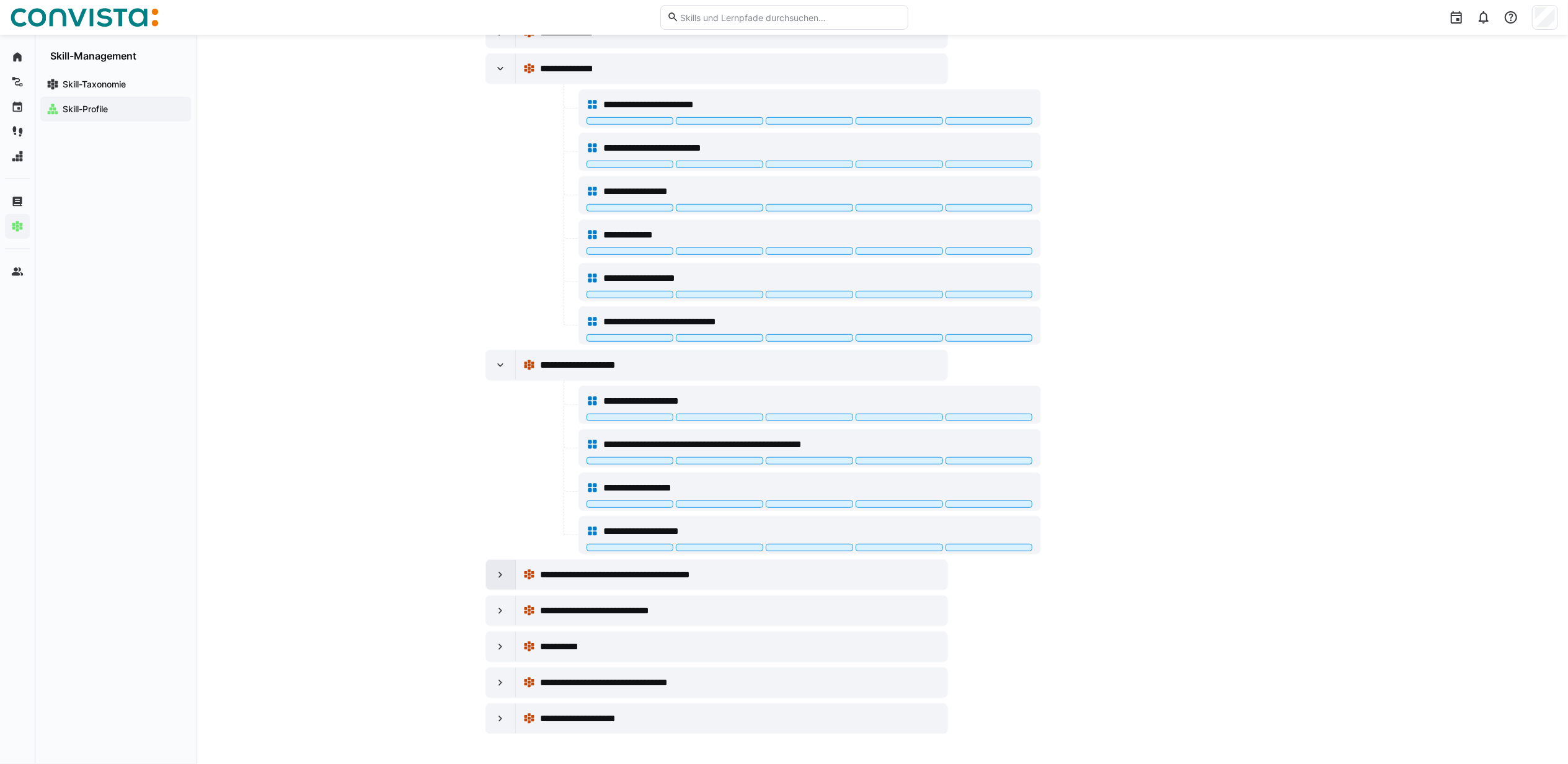
click at [490, 574] on div at bounding box center [501, 575] width 30 height 30
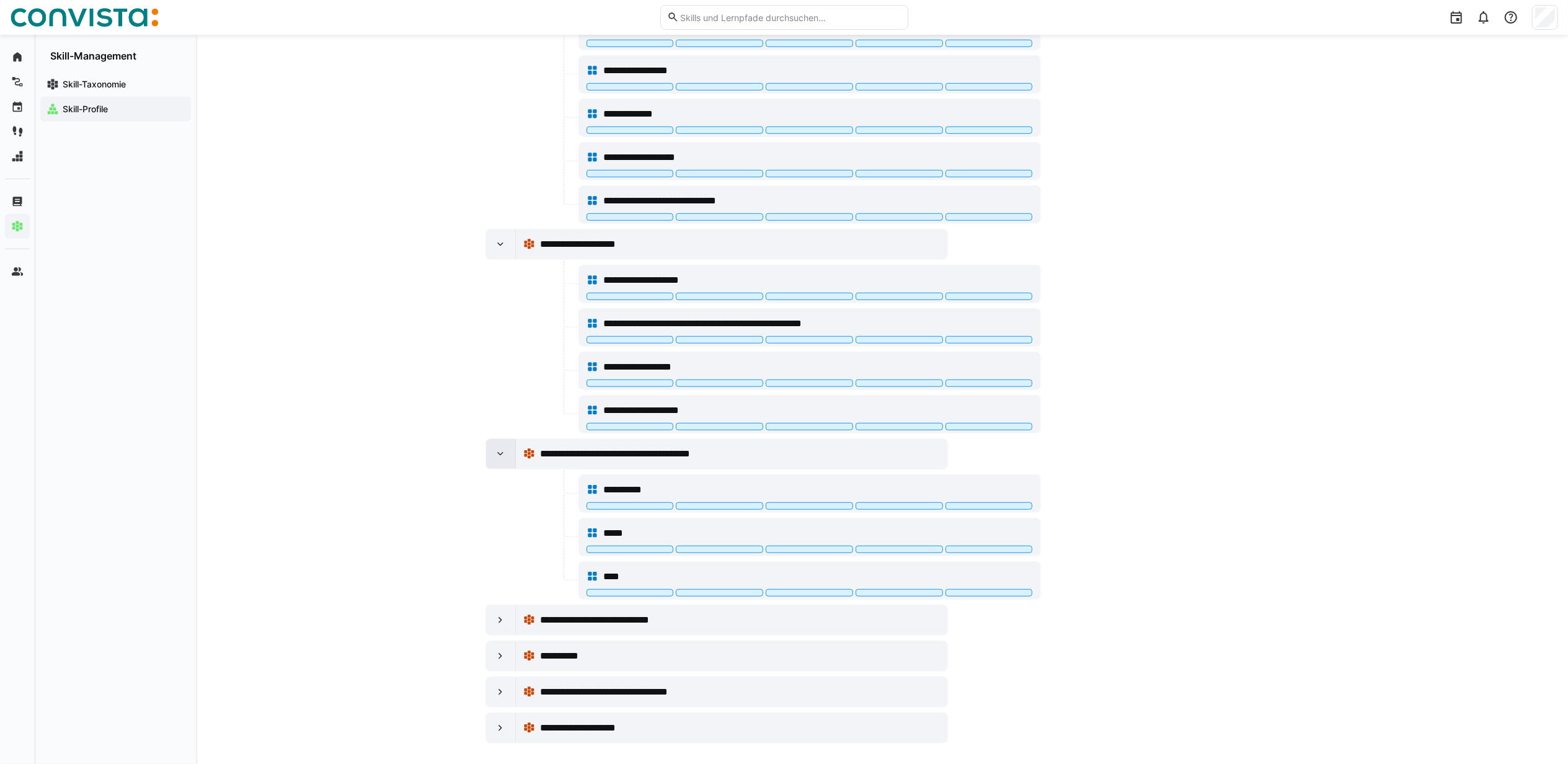
scroll to position [784, 0]
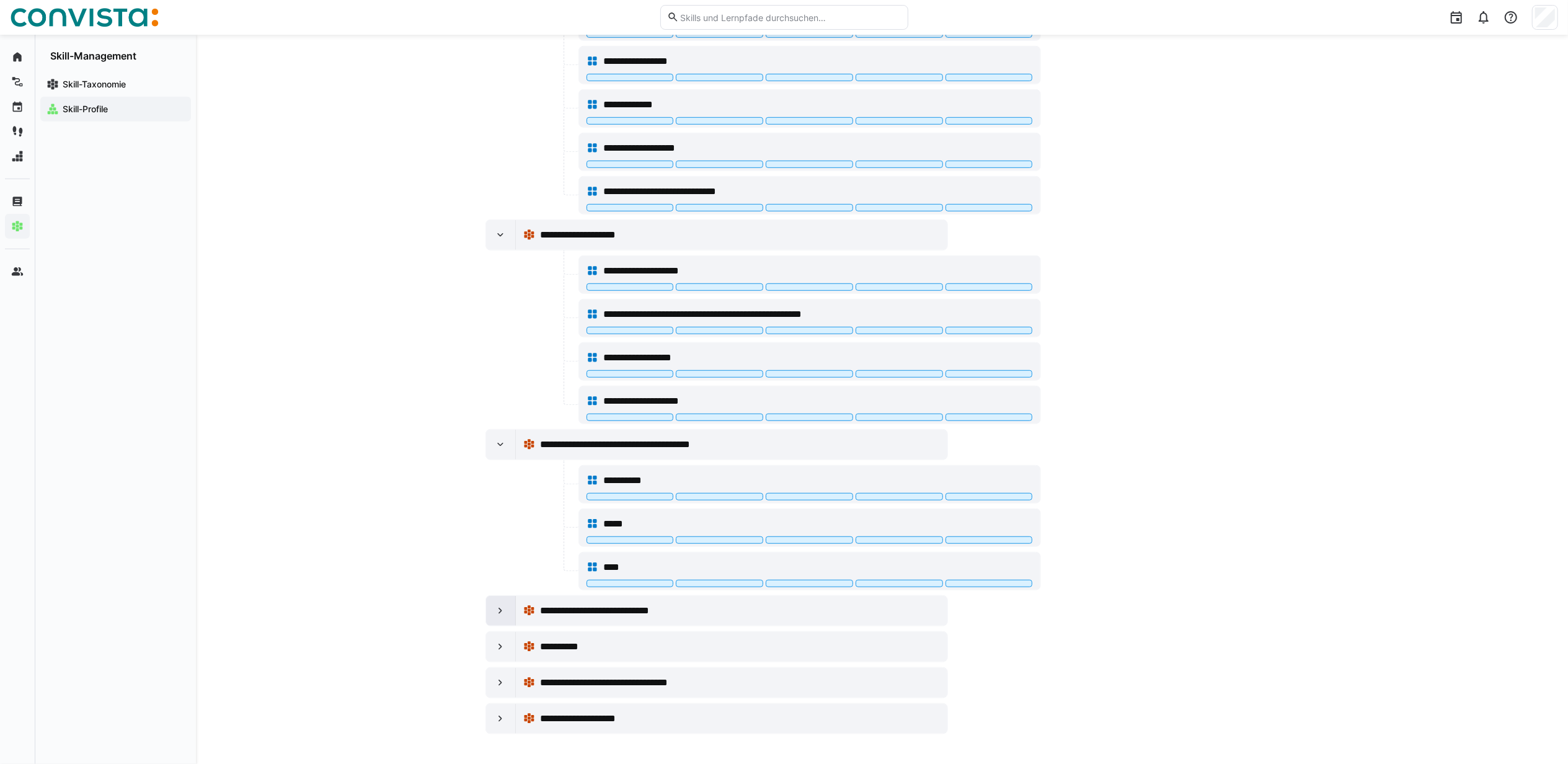
click at [492, 613] on div at bounding box center [501, 611] width 30 height 30
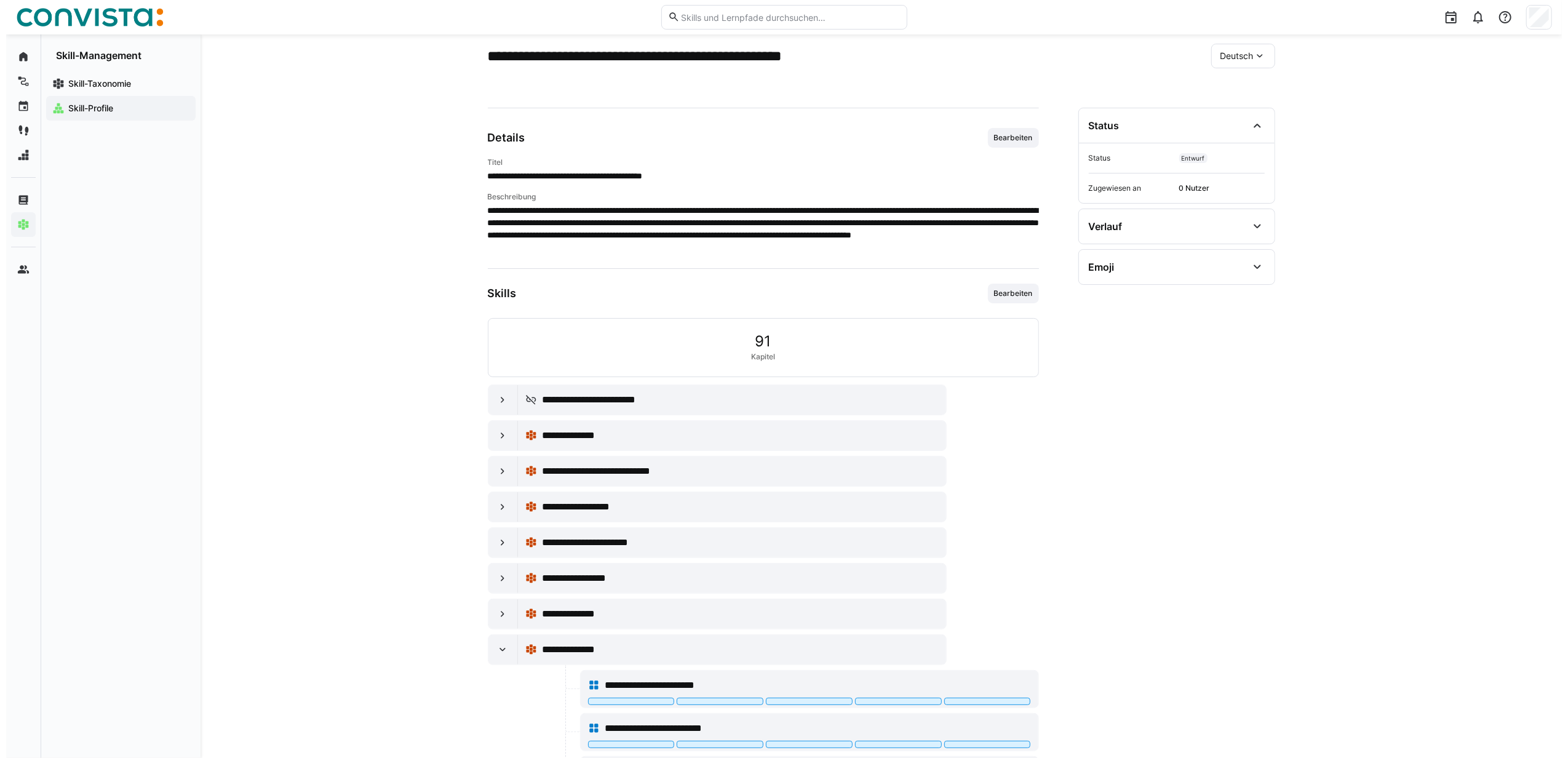
scroll to position [0, 0]
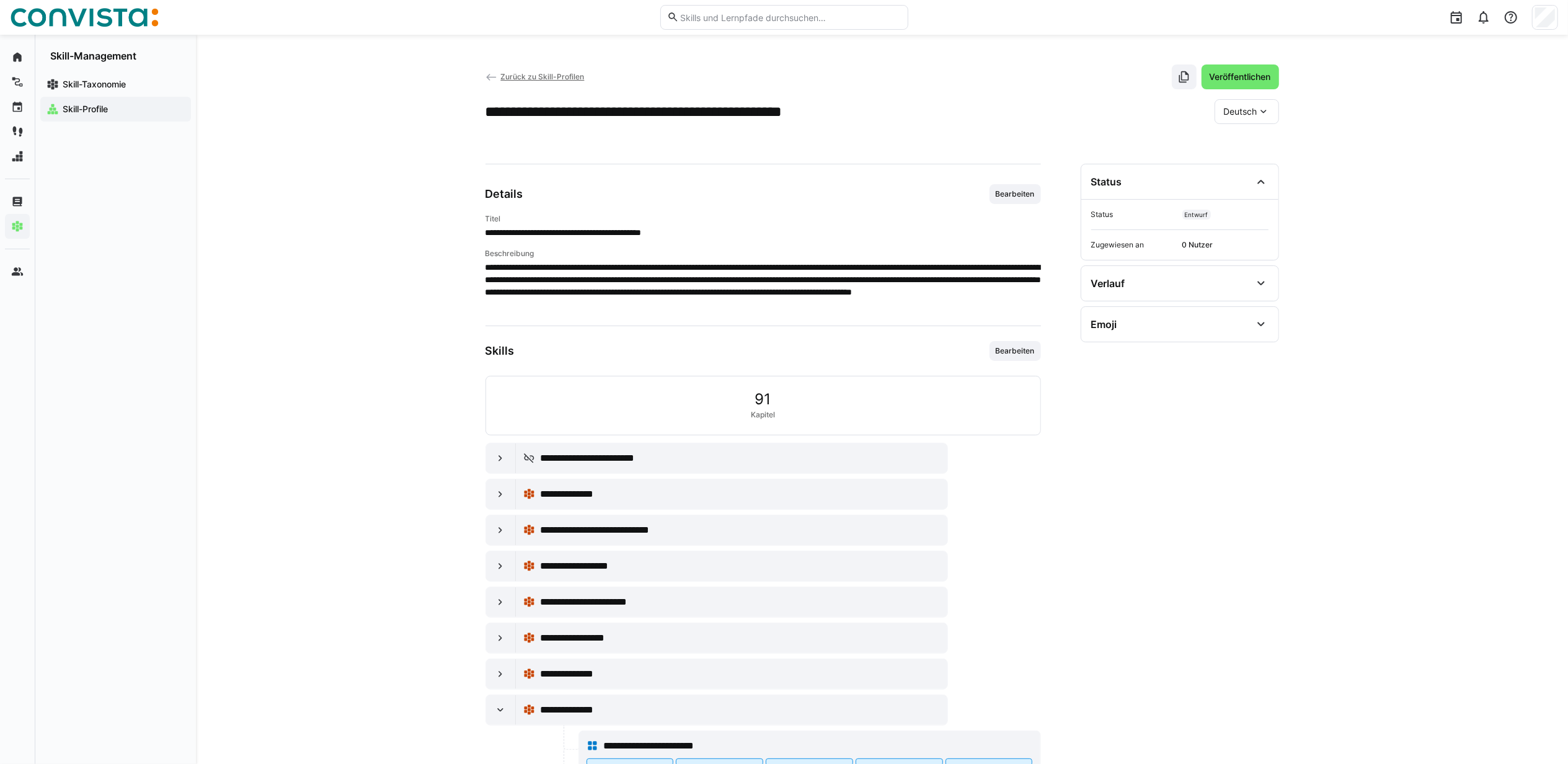
click at [516, 75] on span "Zurück zu Skill-Profilen" at bounding box center [542, 76] width 84 height 9
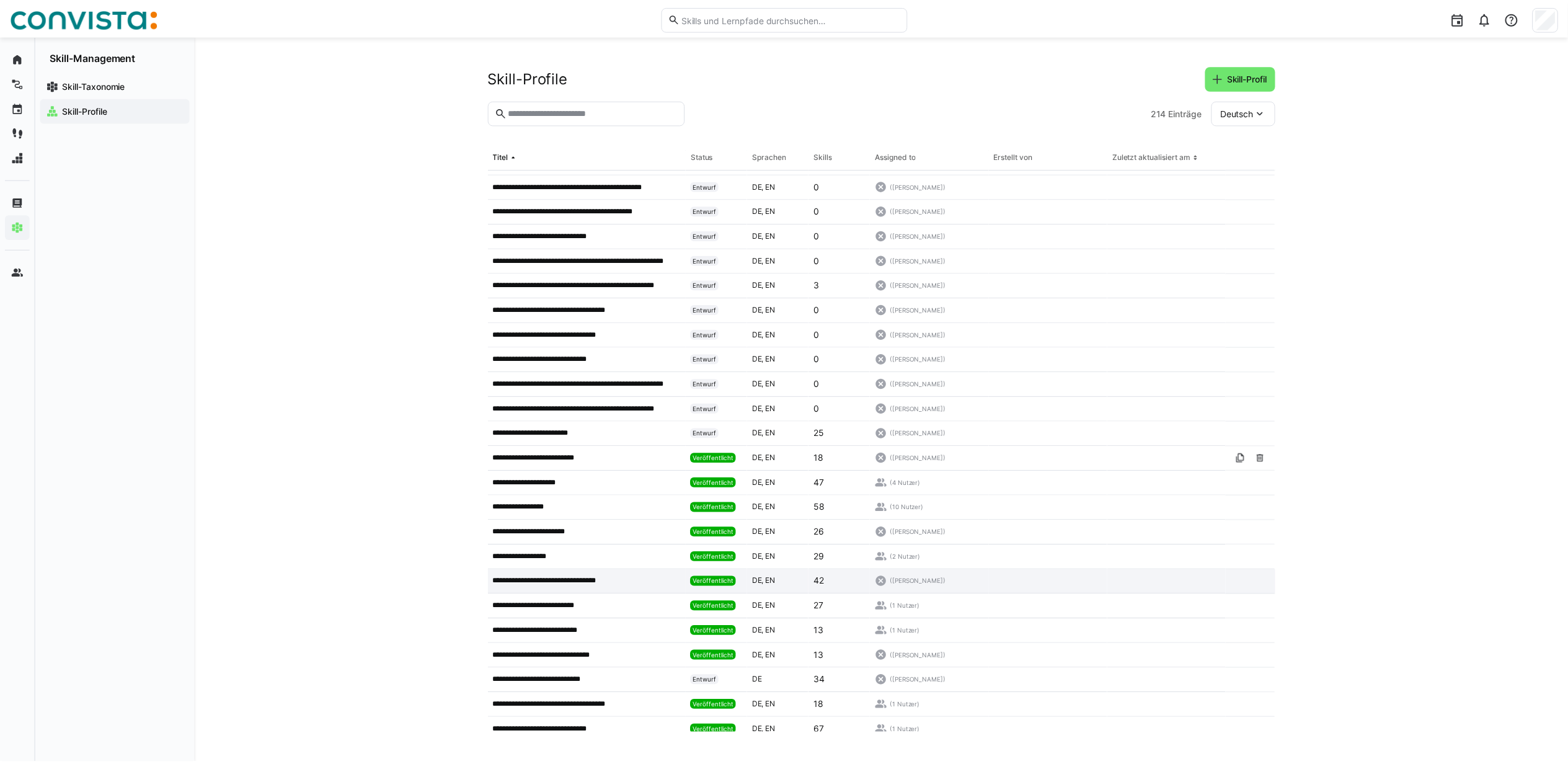
scroll to position [1157, 0]
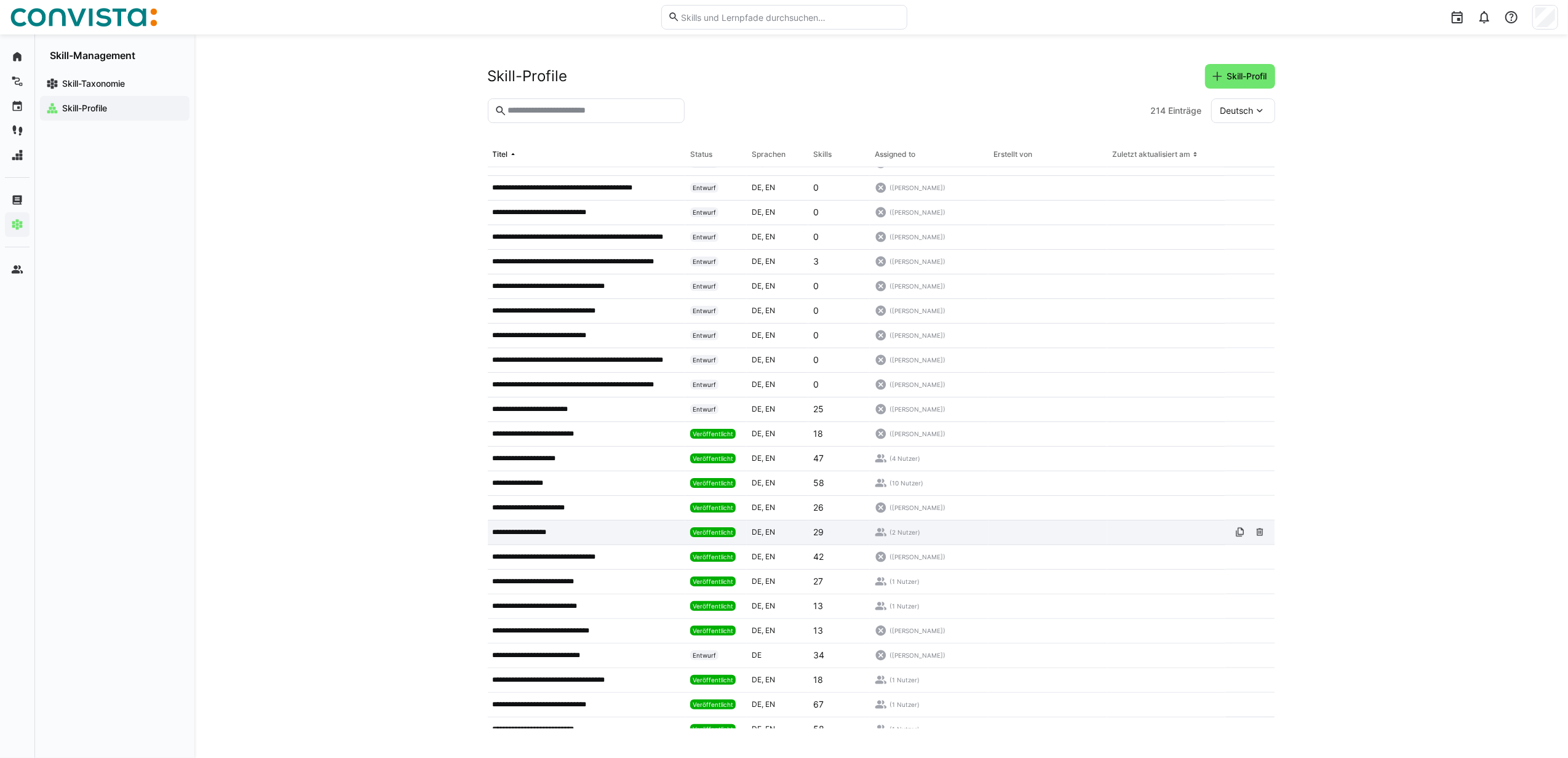
click at [546, 532] on p "**********" at bounding box center [527, 533] width 69 height 10
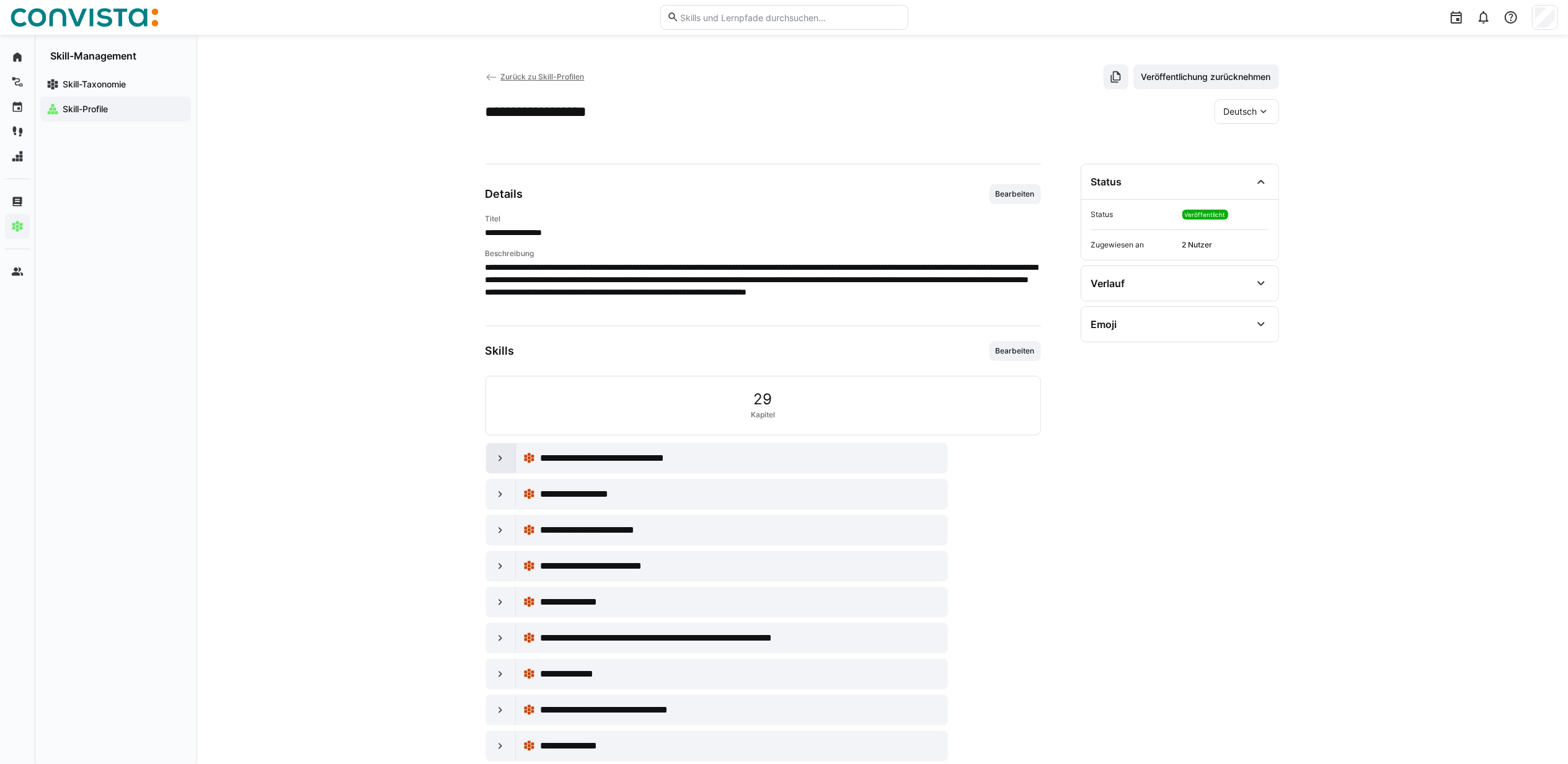
click at [499, 462] on eds-icon at bounding box center [500, 458] width 12 height 12
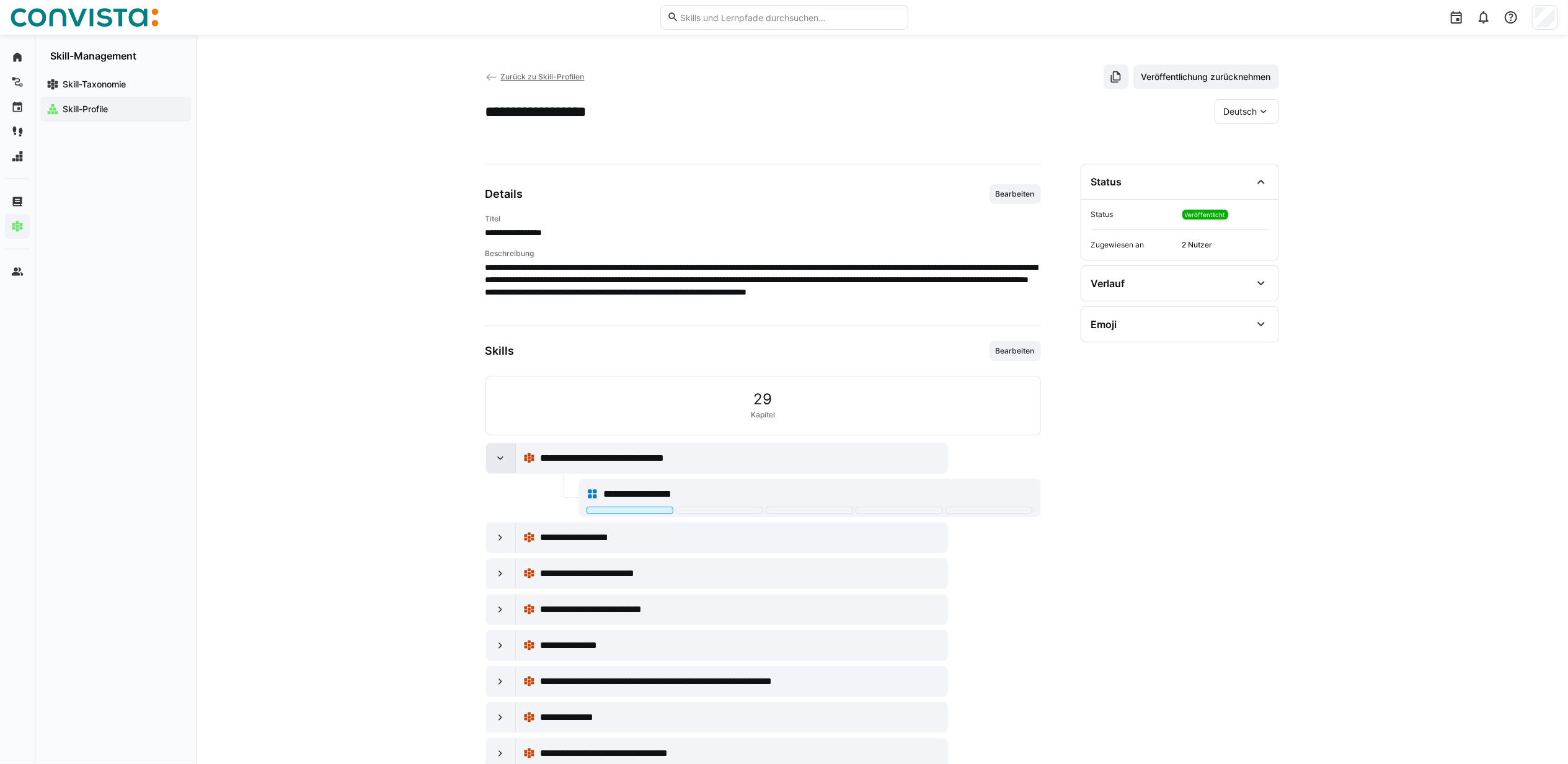
click at [502, 462] on eds-icon at bounding box center [500, 458] width 12 height 12
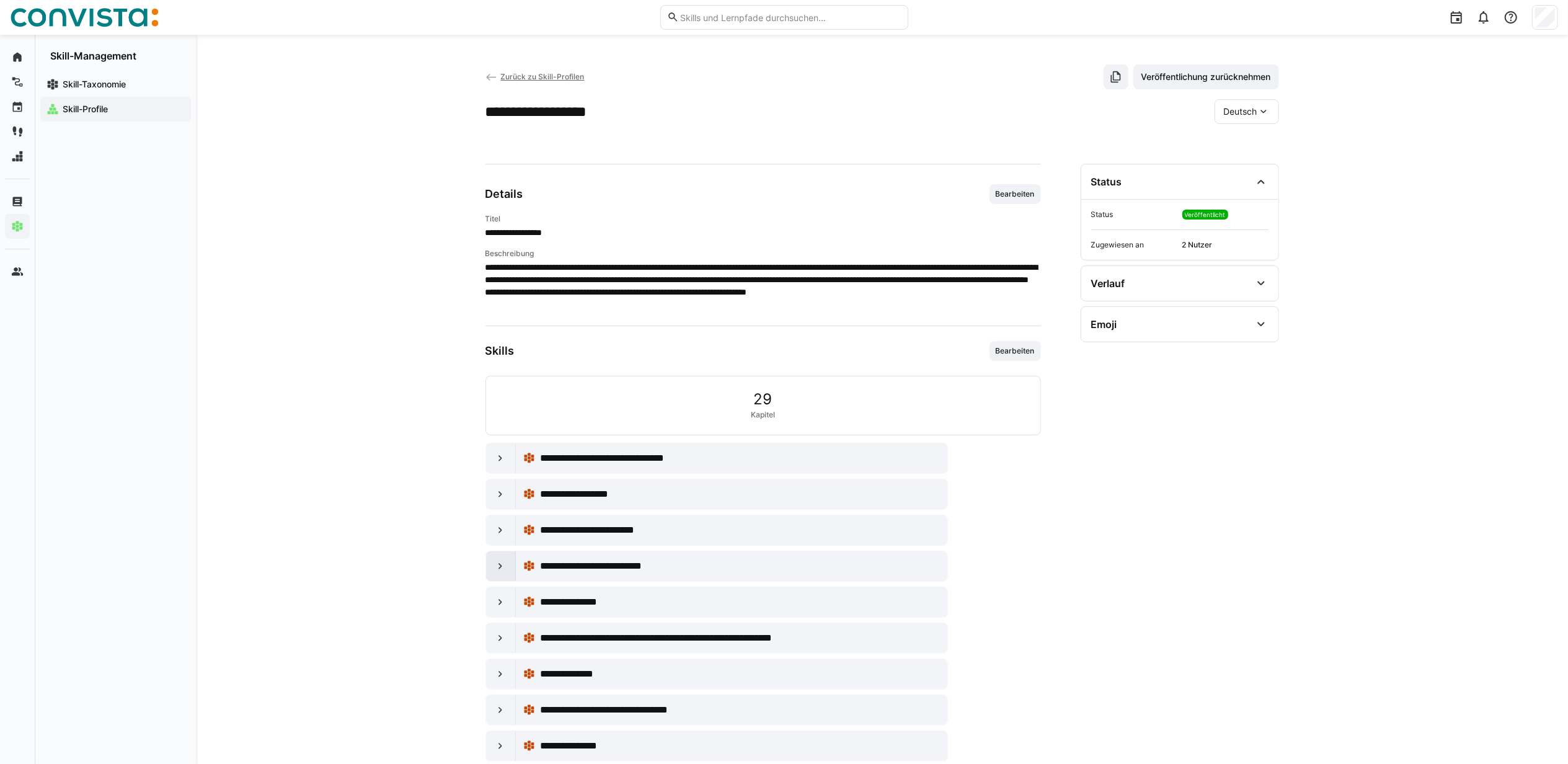
scroll to position [33, 0]
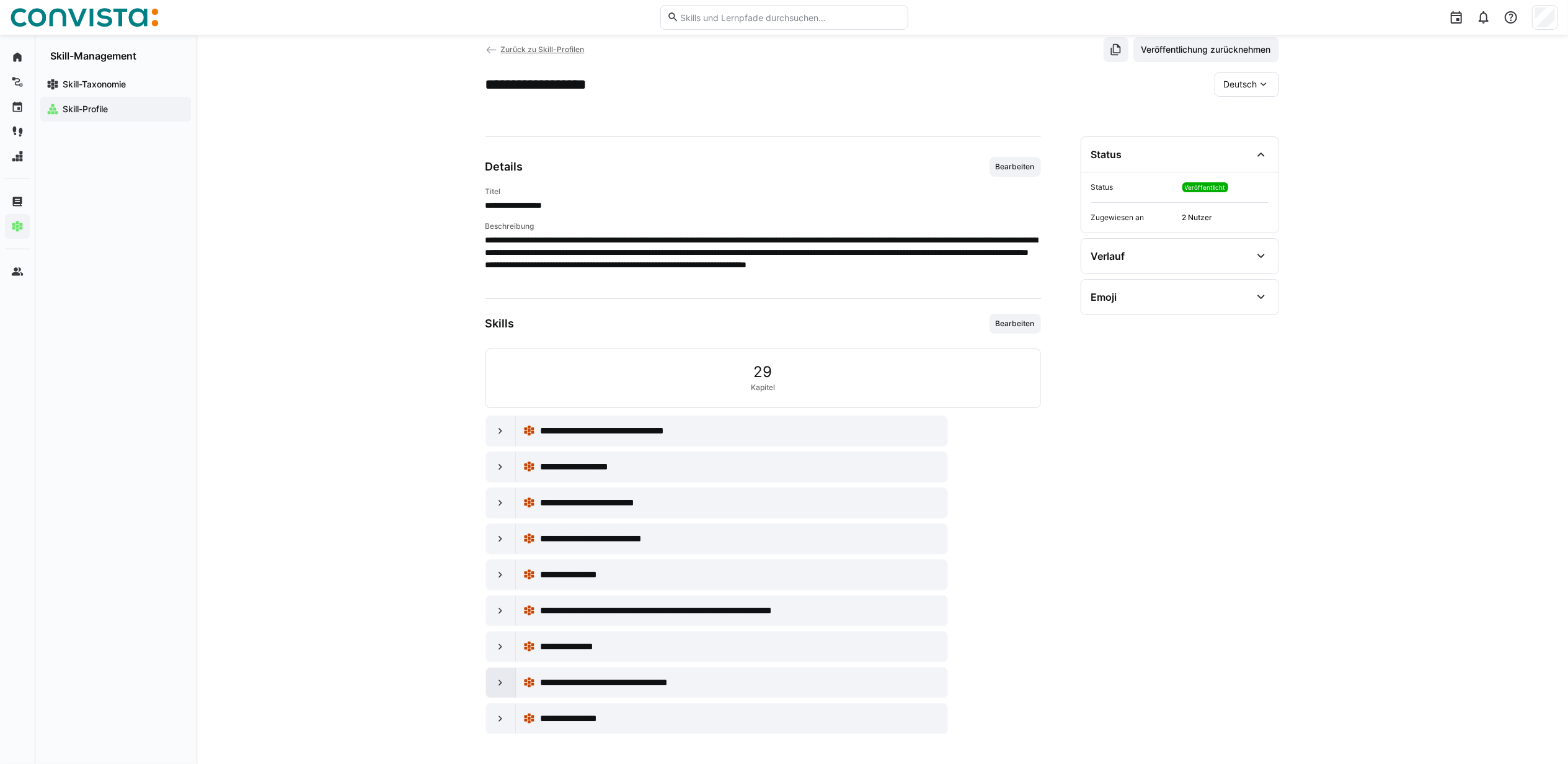
click at [489, 675] on div at bounding box center [501, 683] width 30 height 30
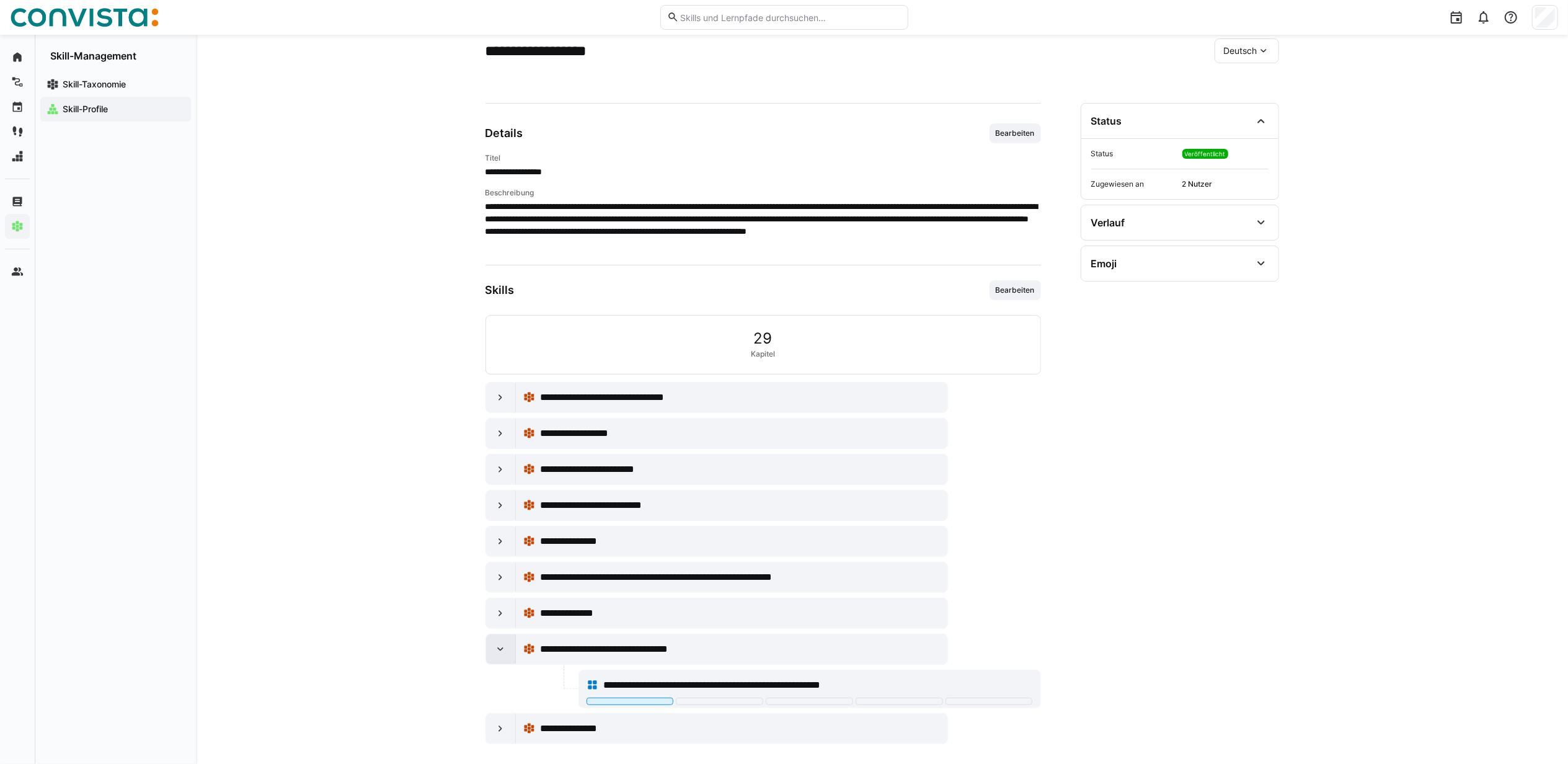
scroll to position [77, 0]
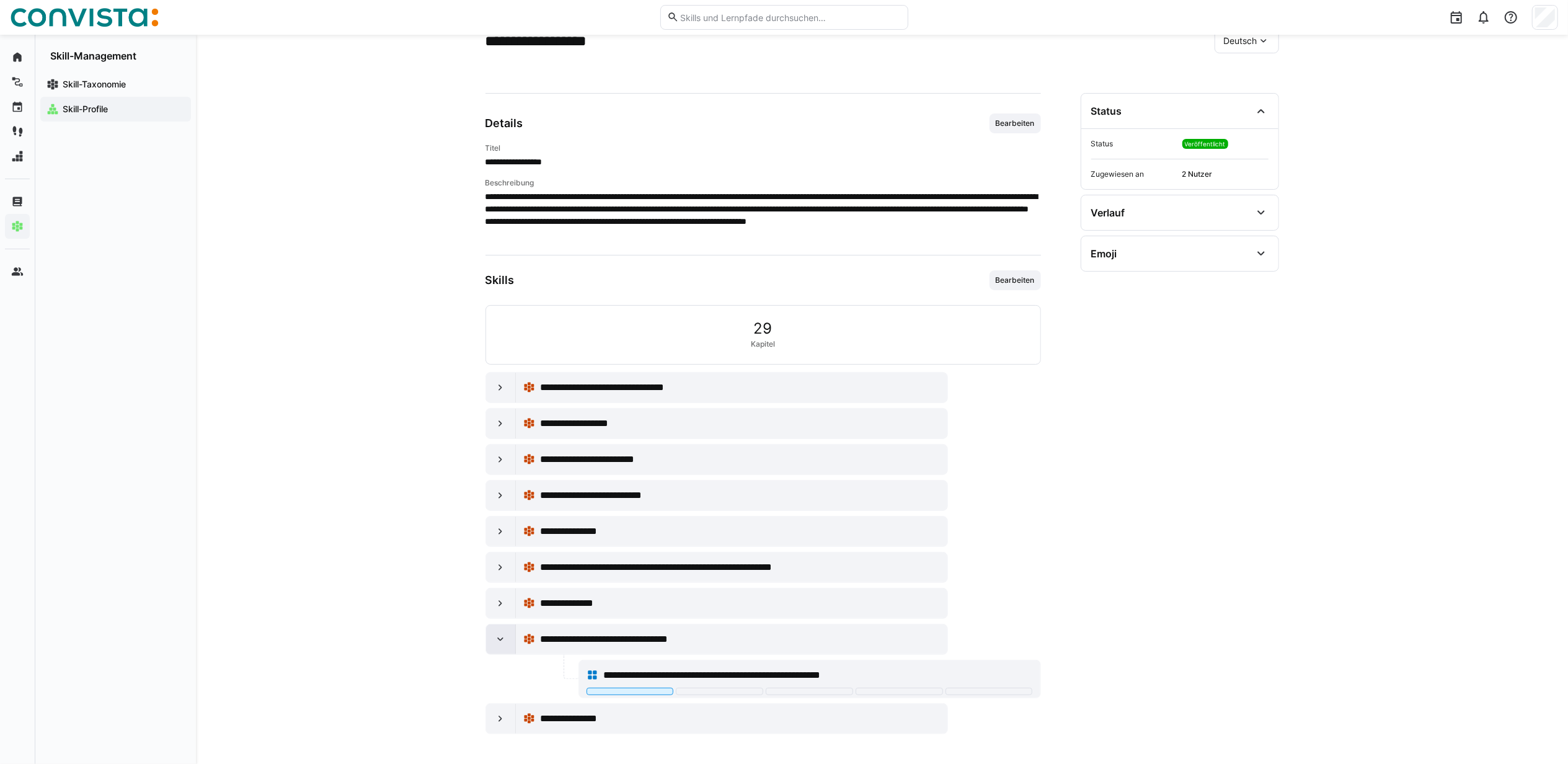
click at [504, 640] on eds-icon at bounding box center [500, 639] width 12 height 12
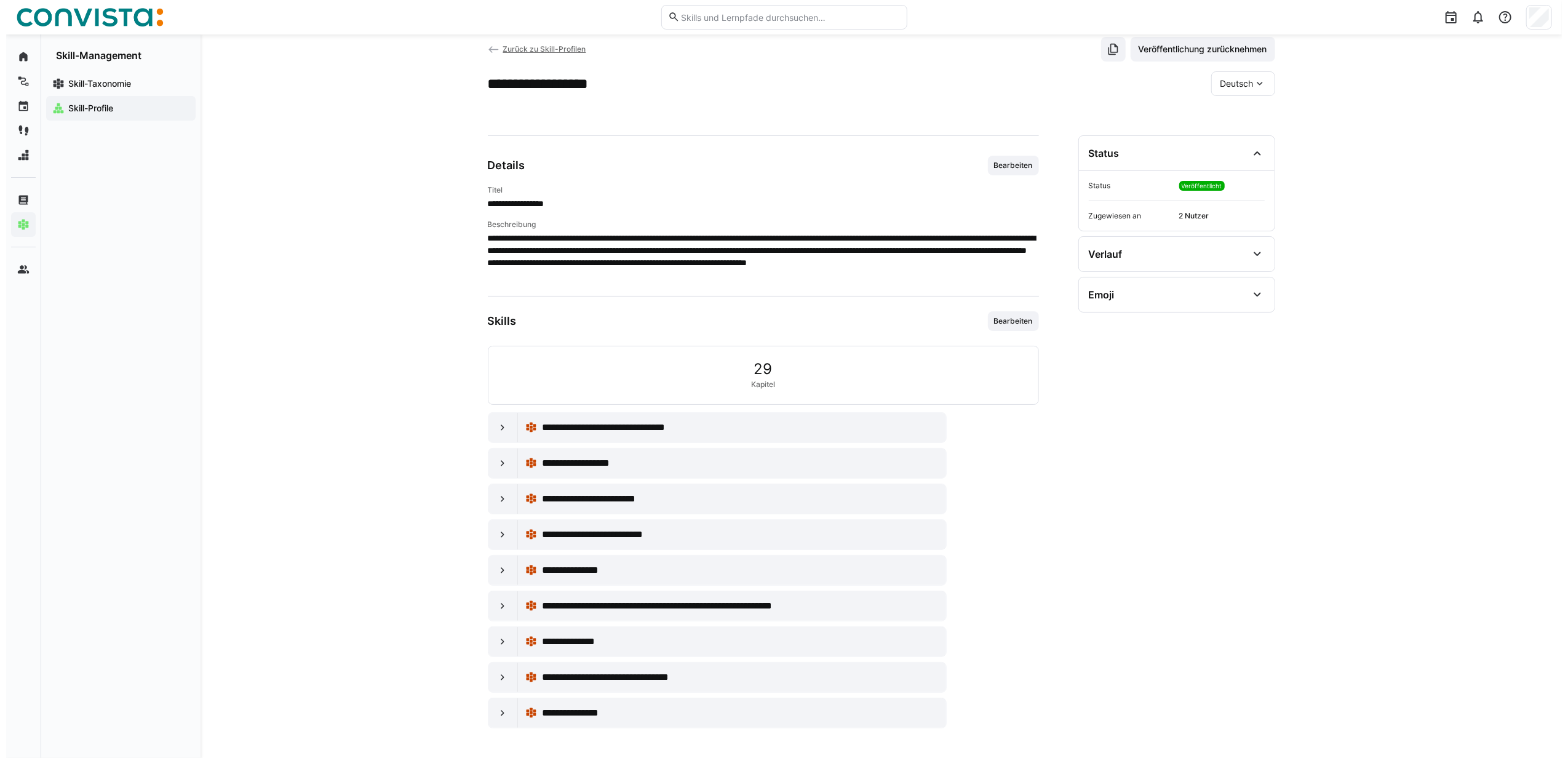
scroll to position [0, 0]
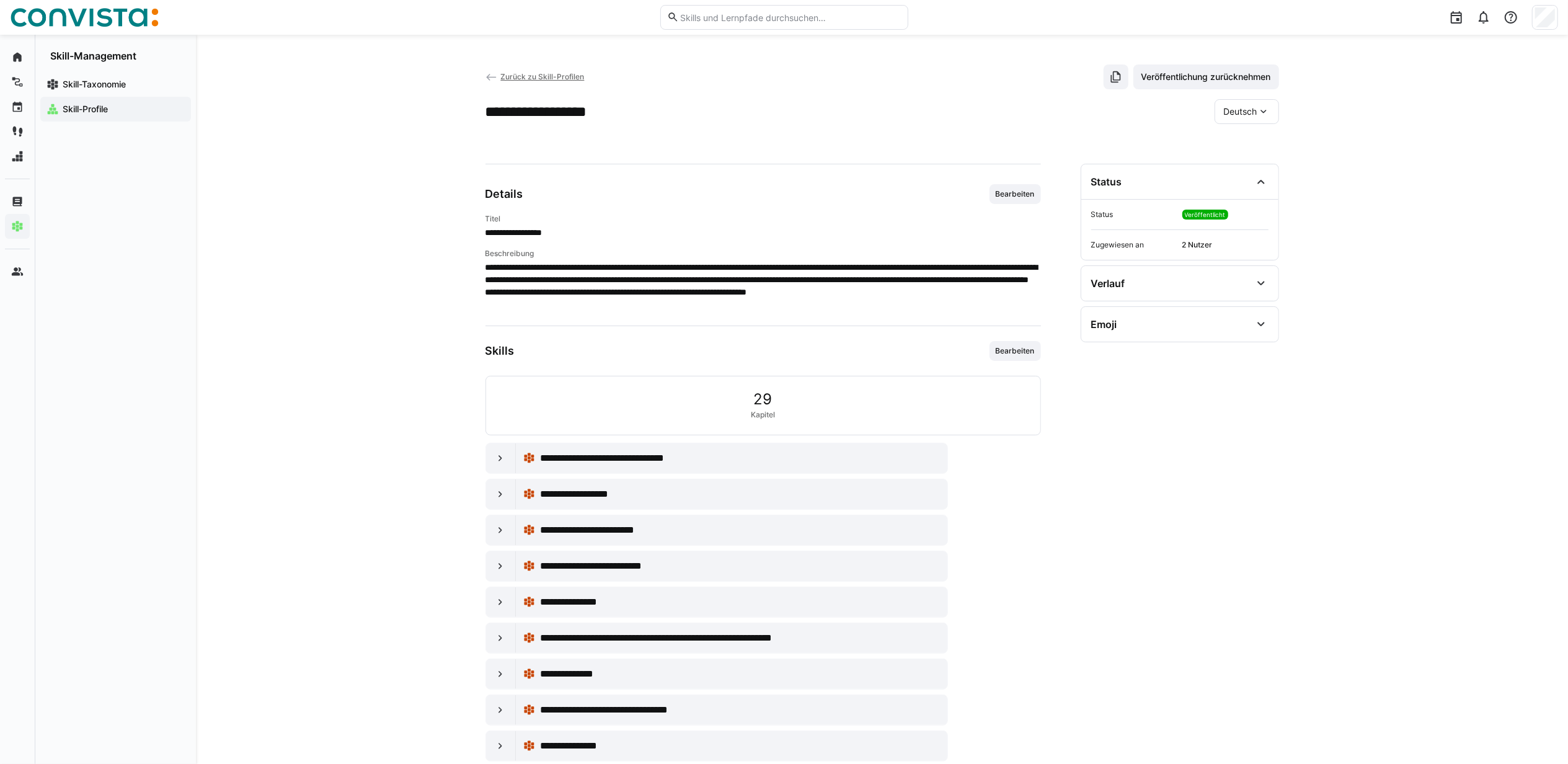
click at [528, 73] on span "Zurück zu Skill-Profilen" at bounding box center [542, 76] width 84 height 9
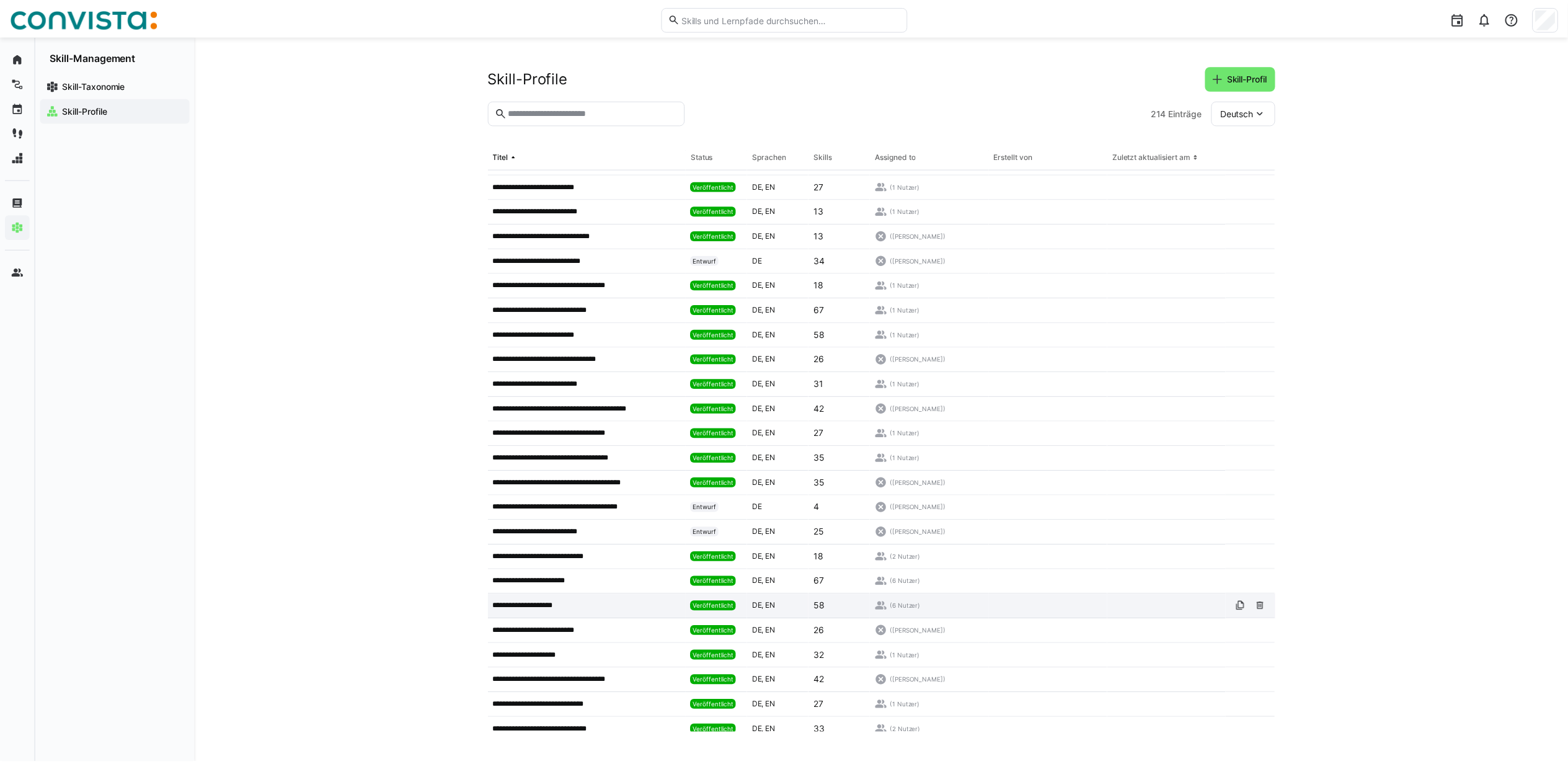
scroll to position [1583, 0]
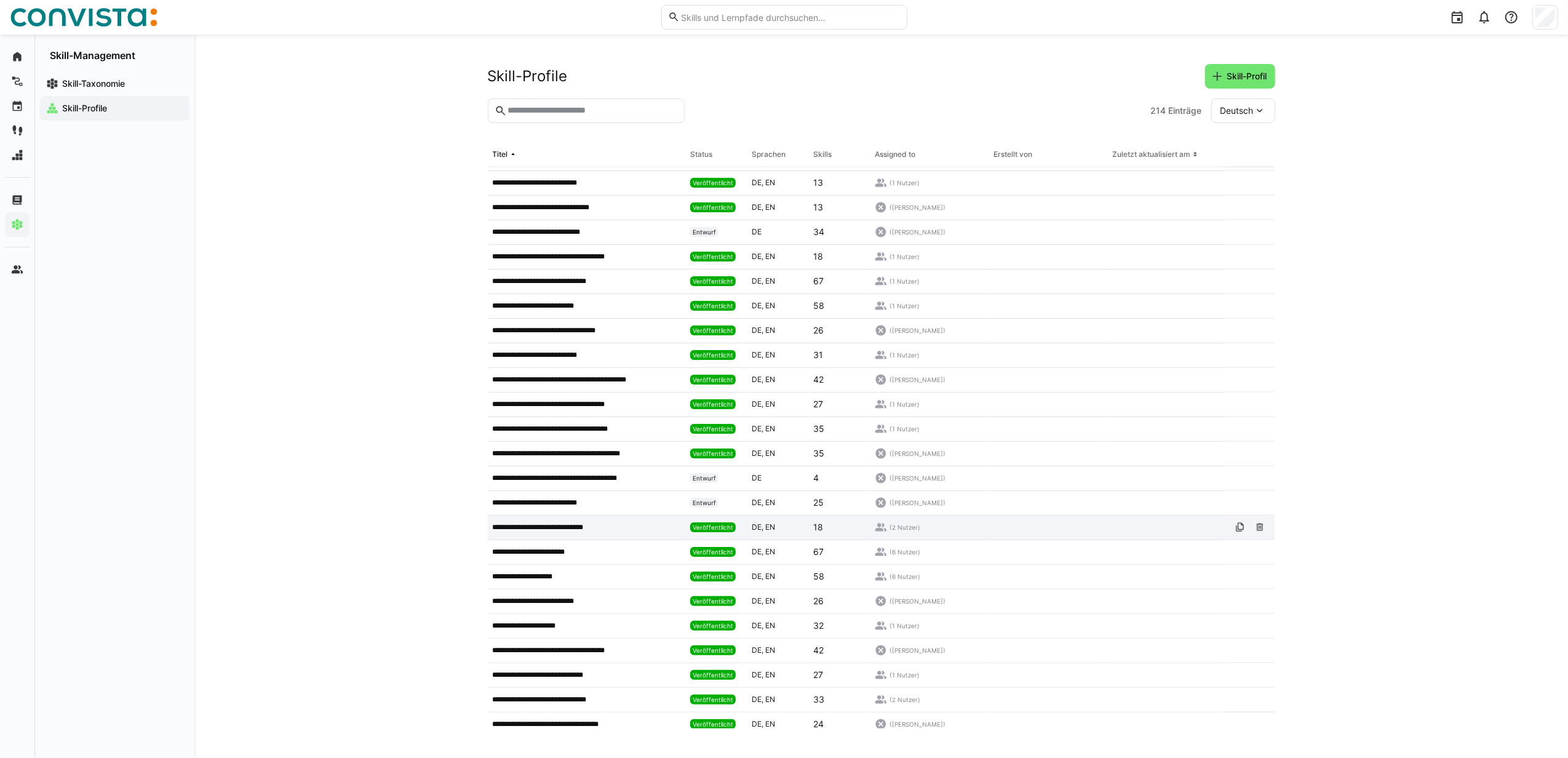
click at [596, 529] on p "**********" at bounding box center [553, 527] width 122 height 10
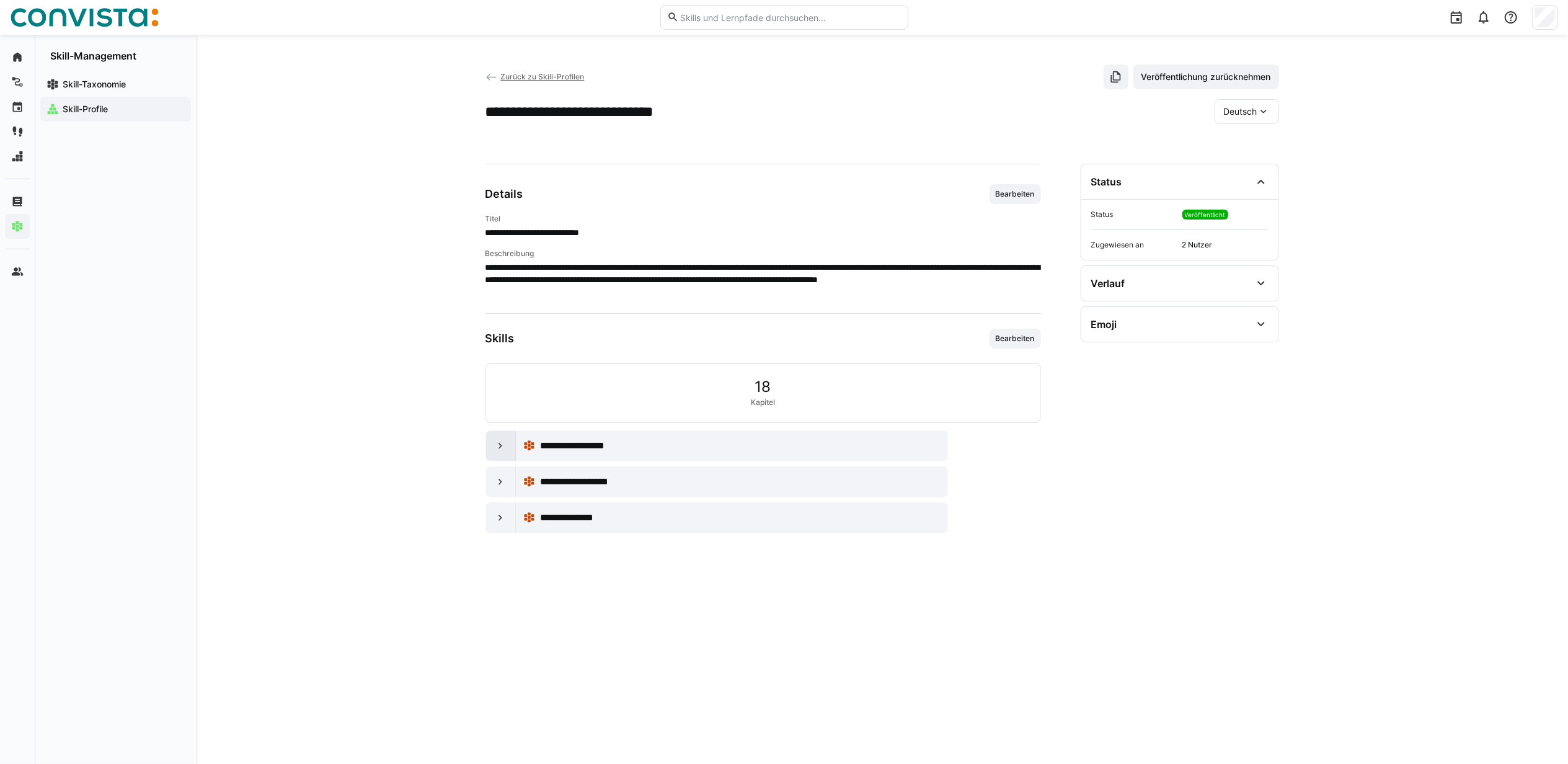
click at [504, 449] on eds-icon at bounding box center [500, 446] width 12 height 12
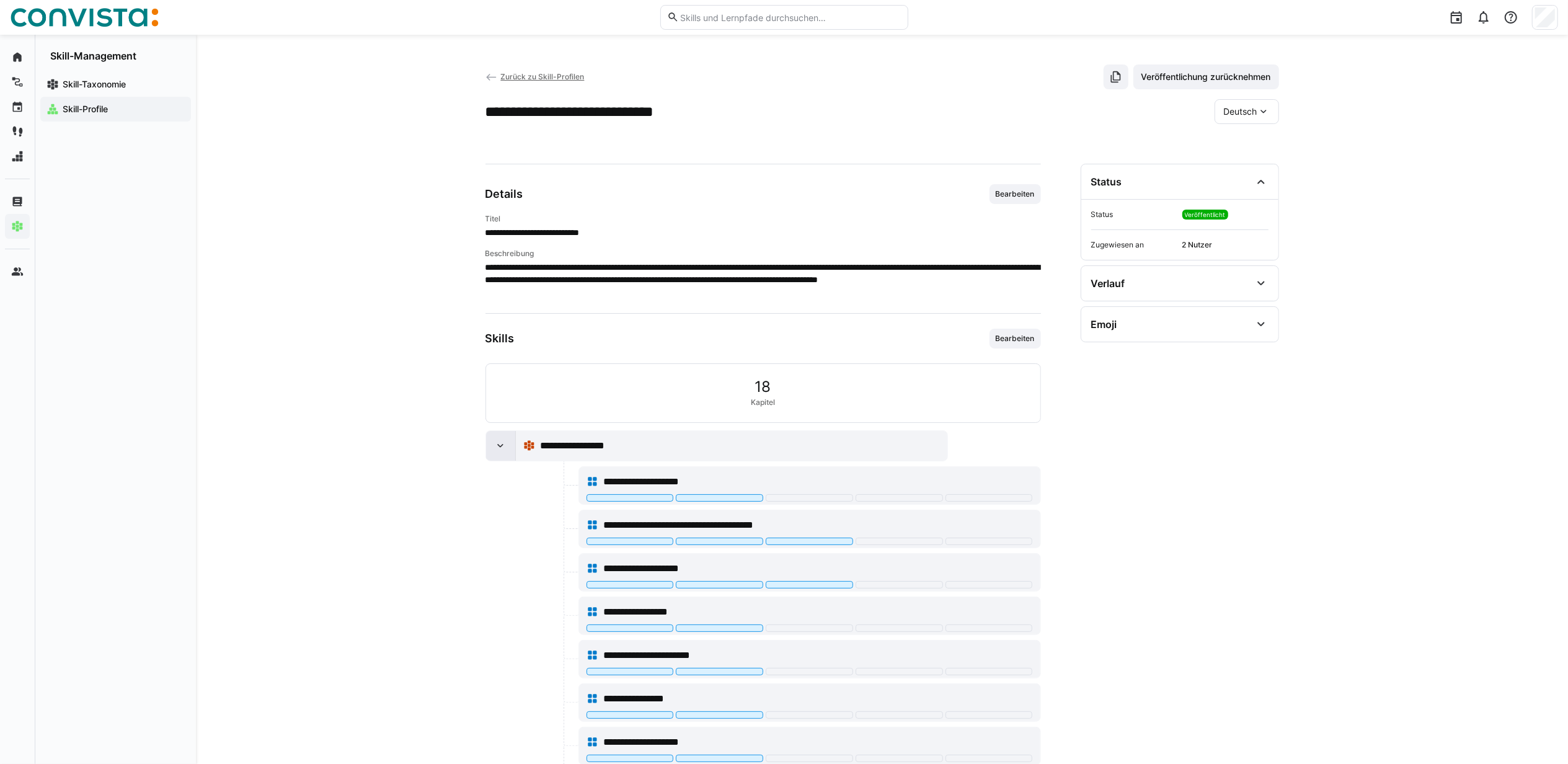
click at [498, 452] on eds-icon at bounding box center [500, 446] width 12 height 12
